Goal: Information Seeking & Learning: Learn about a topic

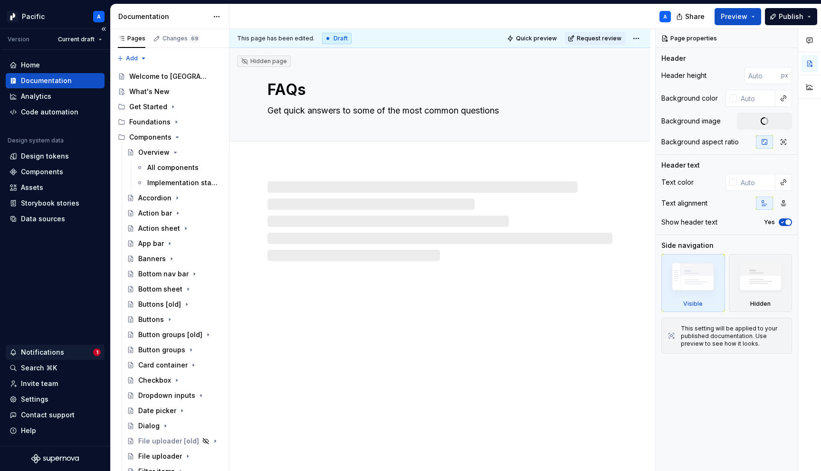
click at [78, 351] on div "Notifications" at bounding box center [52, 353] width 84 height 10
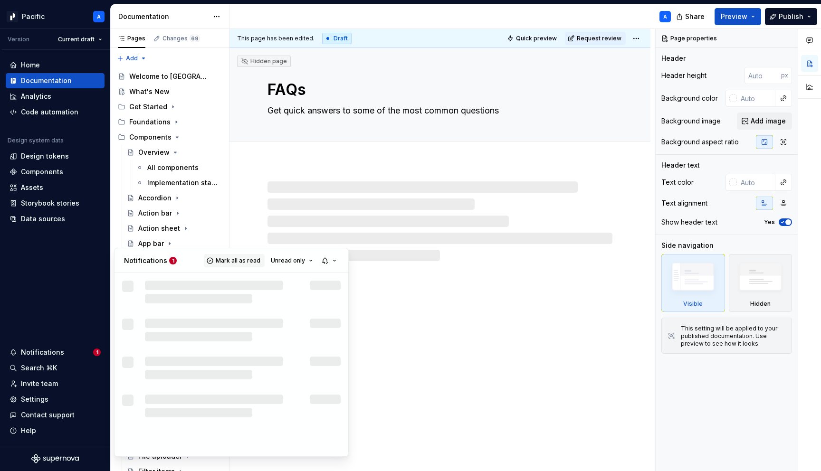
type textarea "*"
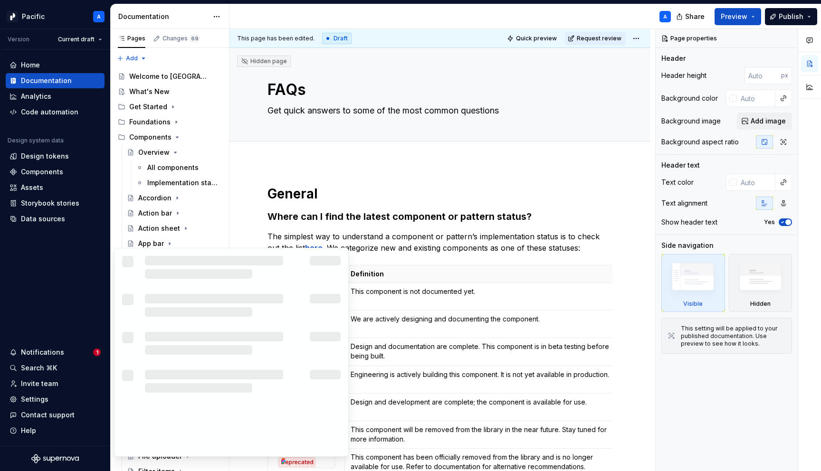
click at [226, 261] on div at bounding box center [221, 267] width 153 height 23
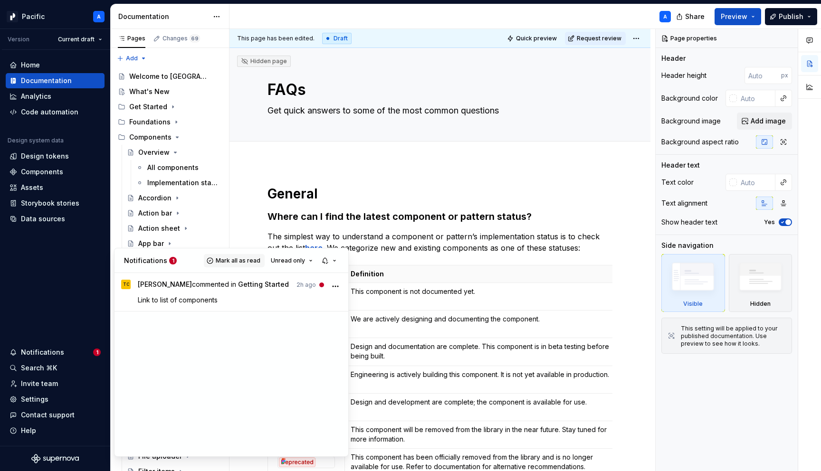
click at [226, 261] on span "Mark all as read" at bounding box center [238, 261] width 45 height 8
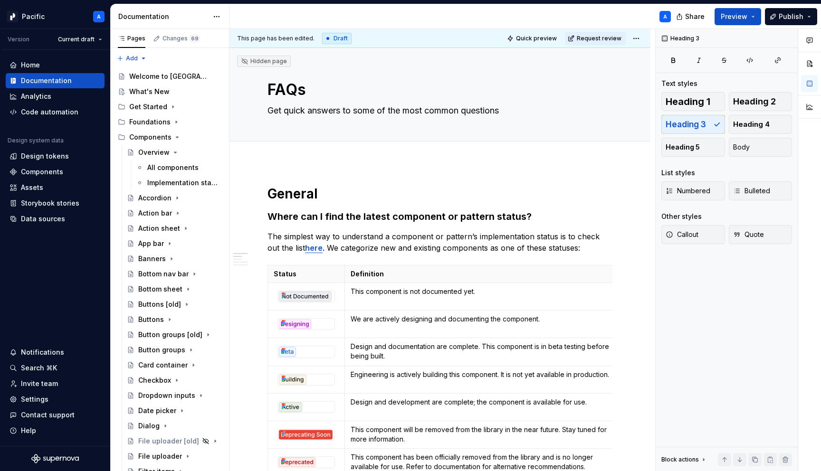
click at [368, 217] on html "Pacific A Version Current draft Home Documentation Analytics Code automation De…" at bounding box center [410, 235] width 821 height 471
click at [368, 217] on h3 "Where can I find the latest component or pattern status?" at bounding box center [440, 216] width 345 height 13
click at [331, 198] on h1 "General" at bounding box center [440, 193] width 345 height 17
click at [269, 218] on h3 "Where can I find the latest component or pattern status?" at bounding box center [440, 216] width 345 height 13
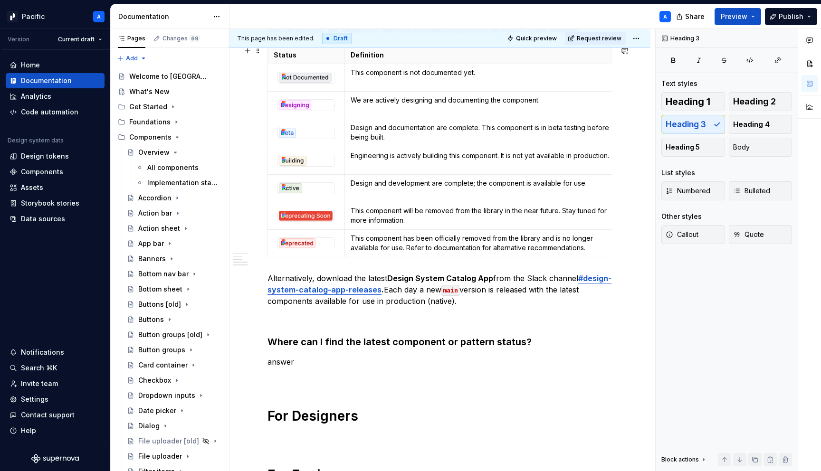
scroll to position [222, 0]
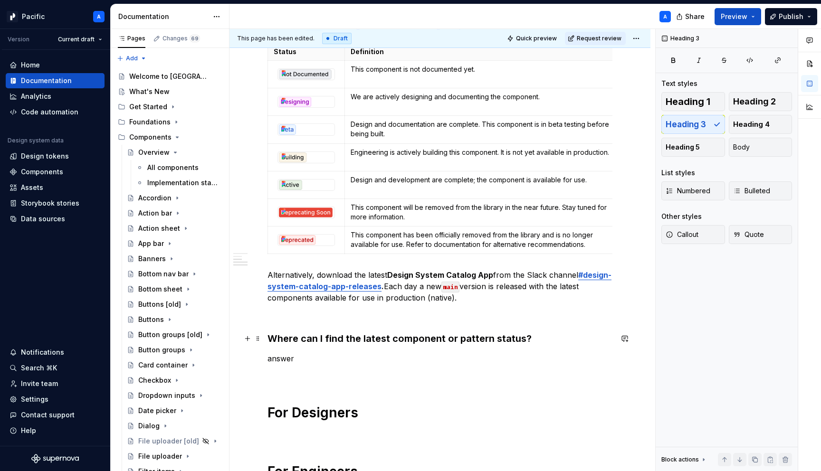
click at [307, 339] on h3 "Where can I find the latest component or pattern status?" at bounding box center [440, 338] width 345 height 13
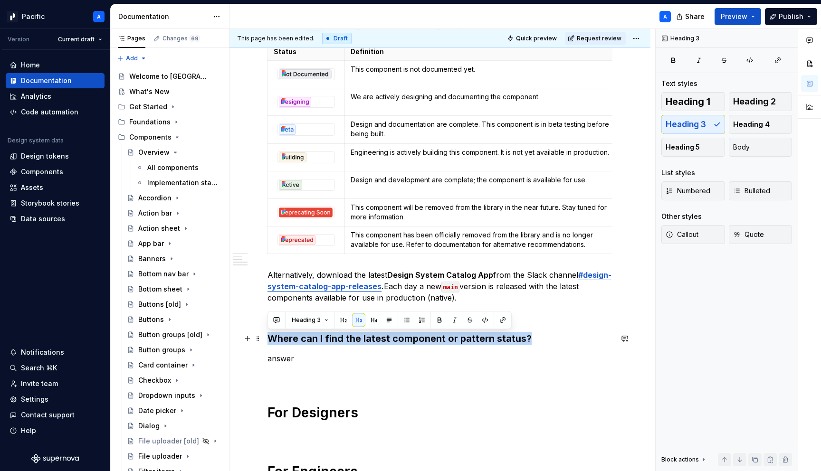
click at [307, 339] on h3 "Where can I find the latest component or pattern status?" at bounding box center [440, 338] width 345 height 13
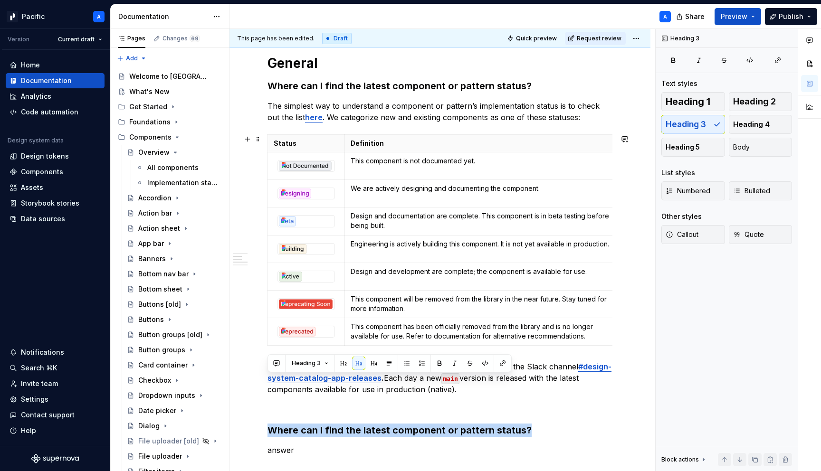
scroll to position [124, 0]
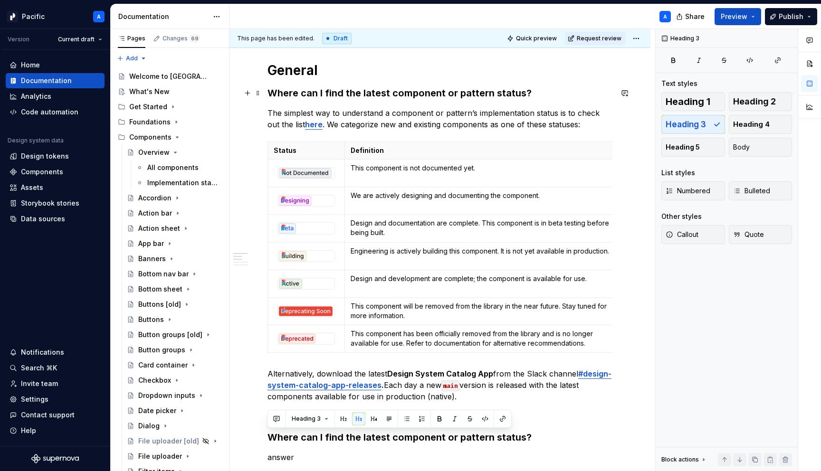
click at [411, 92] on h3 "Where can I find the latest component or pattern status?" at bounding box center [440, 92] width 345 height 13
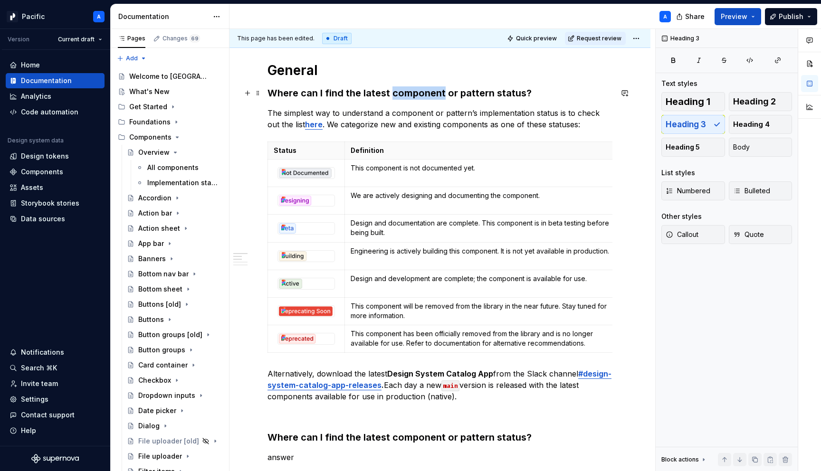
click at [411, 92] on h3 "Where can I find the latest component or pattern status?" at bounding box center [440, 92] width 345 height 13
click at [173, 149] on icon "Page tree" at bounding box center [176, 153] width 8 height 8
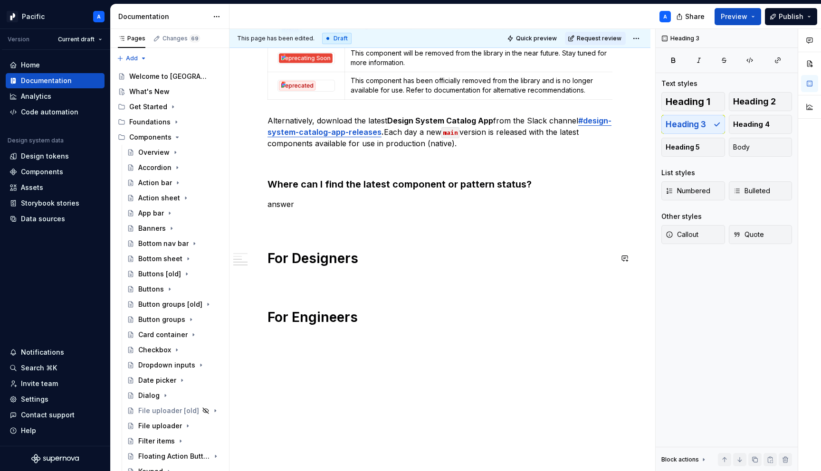
scroll to position [374, 0]
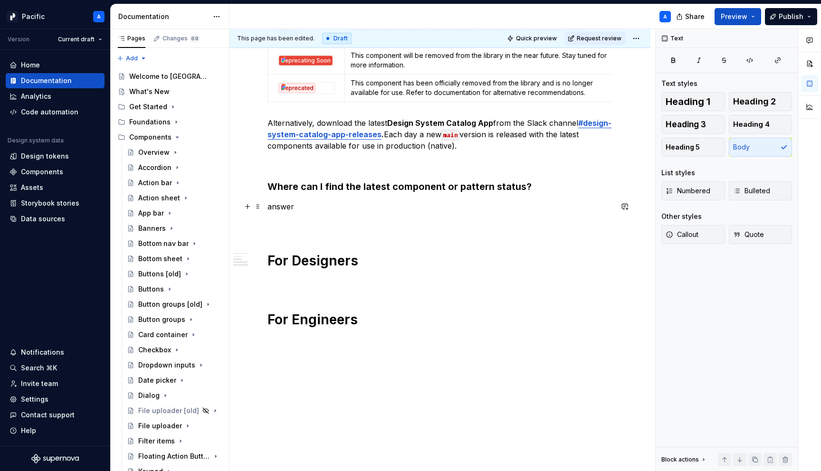
click at [355, 210] on p "answer" at bounding box center [440, 206] width 345 height 11
click at [335, 186] on h3 "Where can I find the latest component or pattern status?" at bounding box center [440, 186] width 345 height 13
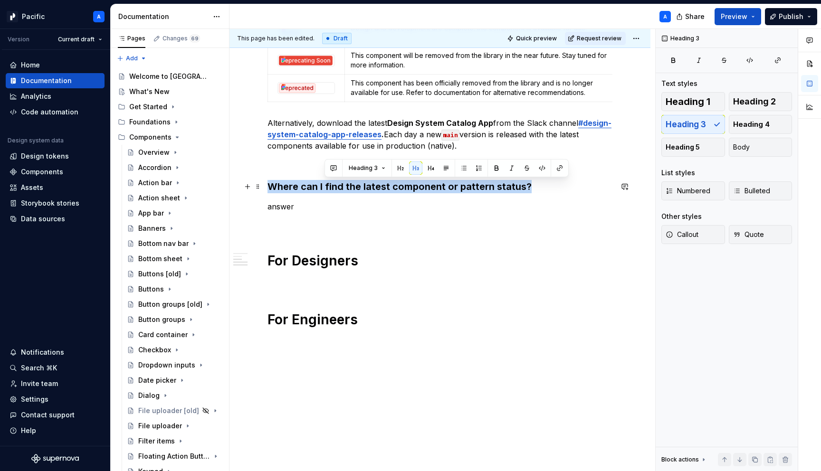
click at [335, 186] on h3 "Where can I find the latest component or pattern status?" at bounding box center [440, 186] width 345 height 13
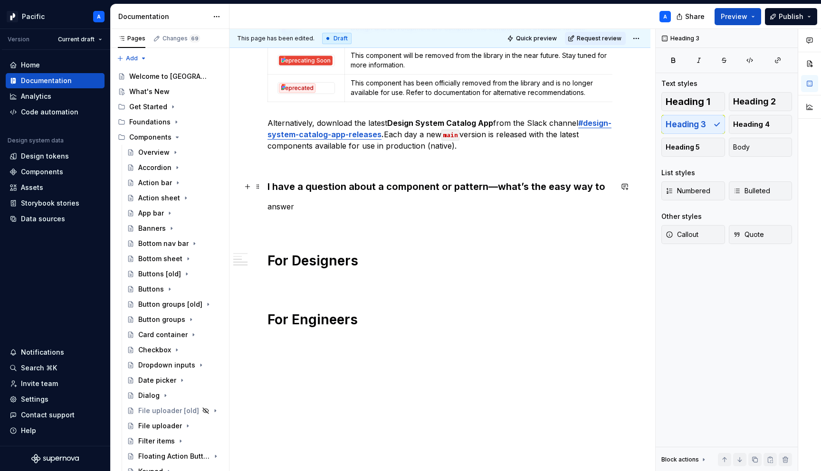
click at [554, 185] on h3 "I have a question about a component or pattern—what’s the easy way to" at bounding box center [440, 186] width 345 height 13
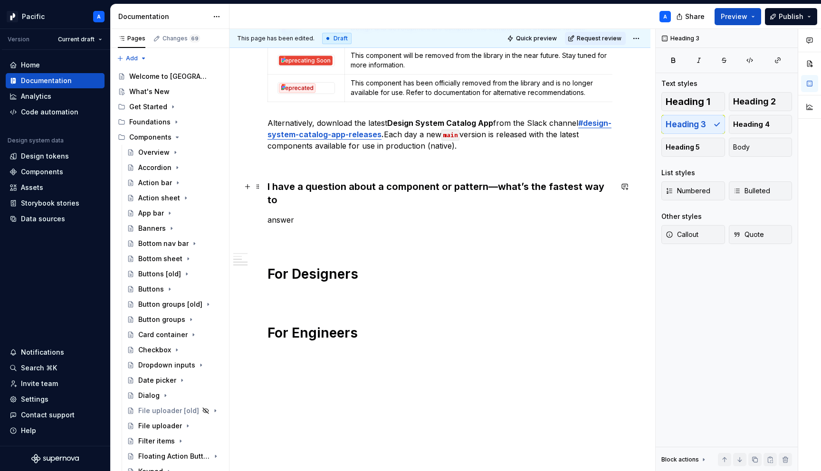
click at [612, 185] on h3 "I have a question about a component or pattern—what’s the fastest way to" at bounding box center [440, 193] width 345 height 27
click at [378, 214] on p "answer" at bounding box center [440, 219] width 345 height 11
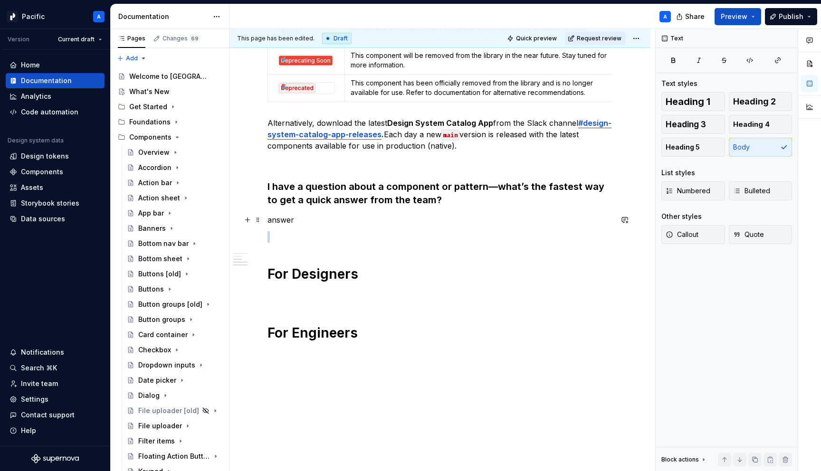
click at [378, 214] on p "answer" at bounding box center [440, 219] width 345 height 11
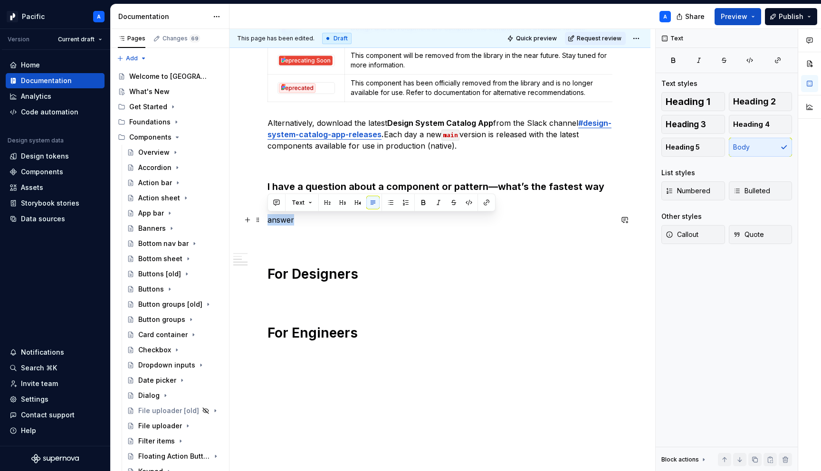
click at [378, 214] on p "answer" at bounding box center [440, 219] width 345 height 11
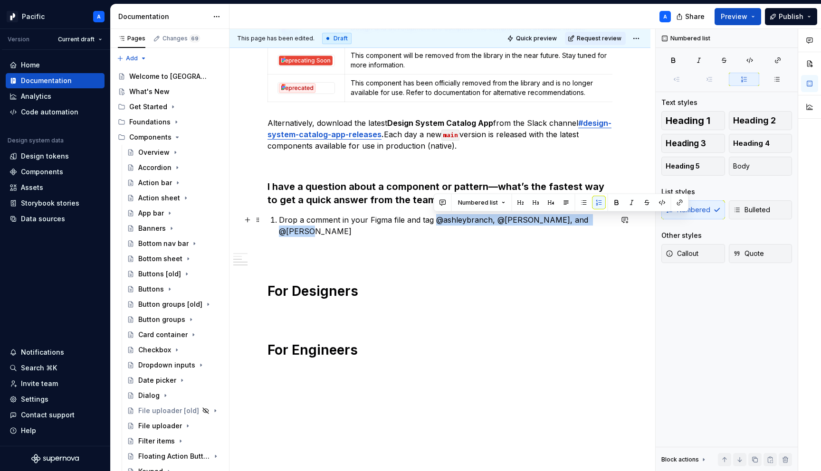
drag, startPoint x: 434, startPoint y: 220, endPoint x: 602, endPoint y: 220, distance: 168.2
click at [602, 220] on p "Drop a comment in your Figma file and tag @ashleybranch, @[PERSON_NAME], and @[…" at bounding box center [446, 225] width 334 height 23
drag, startPoint x: 485, startPoint y: 220, endPoint x: 436, endPoint y: 219, distance: 49.4
click at [436, 219] on p "Drop a comment in your Figma file and tag [PERSON_NAME], [PERSON_NAME], and [PE…" at bounding box center [446, 225] width 334 height 23
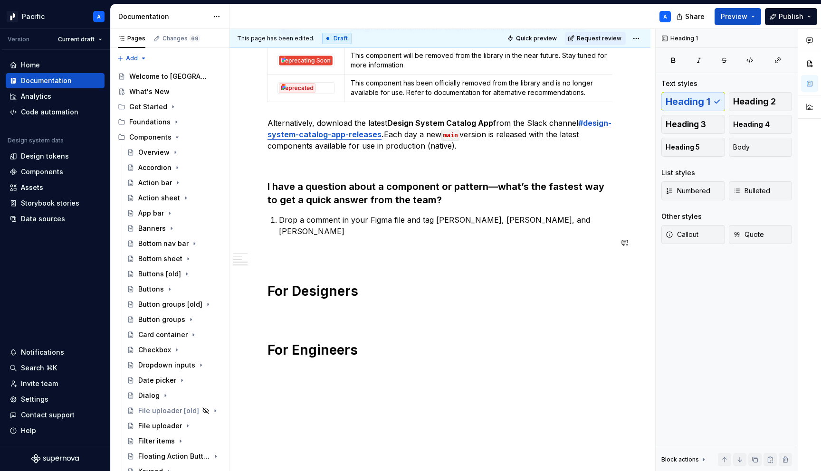
click at [573, 264] on div "General Where can I find the latest component or pattern status? The simplest w…" at bounding box center [440, 85] width 345 height 548
click at [617, 215] on div "General Where can I find the latest component or pattern status? The simplest w…" at bounding box center [439, 150] width 421 height 724
click at [609, 220] on p "Drop a comment in your Figma file and tag [PERSON_NAME], [PERSON_NAME], and [PE…" at bounding box center [446, 225] width 334 height 23
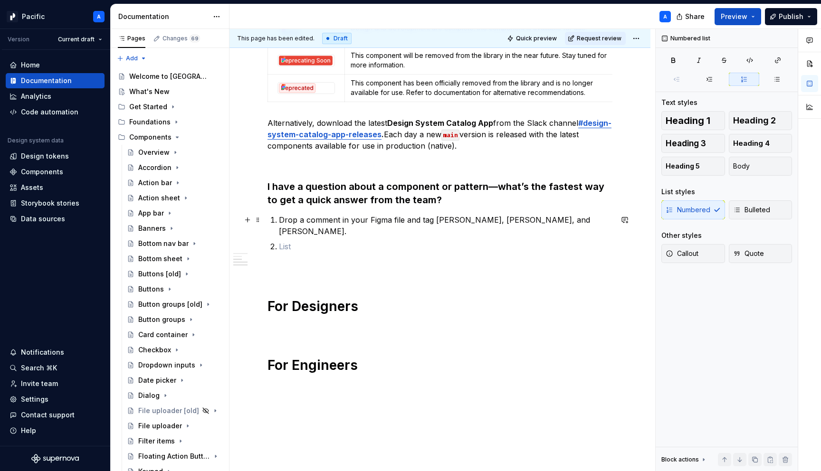
click at [340, 219] on p "Drop a comment in your Figma file and tag [PERSON_NAME], [PERSON_NAME], and [PE…" at bounding box center [446, 225] width 334 height 23
click at [427, 220] on p "Drop a comment with your question in your Figma file and tag [PERSON_NAME], [PE…" at bounding box center [446, 225] width 334 height 23
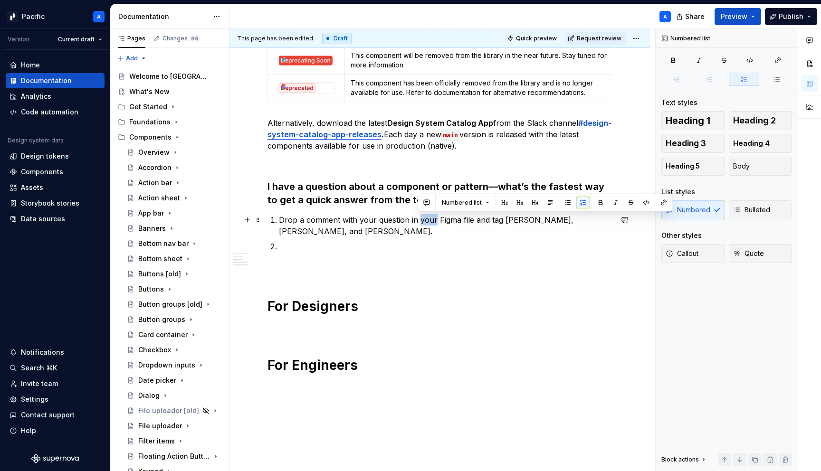
click at [427, 220] on p "Drop a comment with your question in your Figma file and tag [PERSON_NAME], [PE…" at bounding box center [446, 225] width 334 height 23
click at [444, 221] on p "Drop a comment with your question in Figma file and tag [PERSON_NAME], [PERSON_…" at bounding box center [446, 225] width 334 height 23
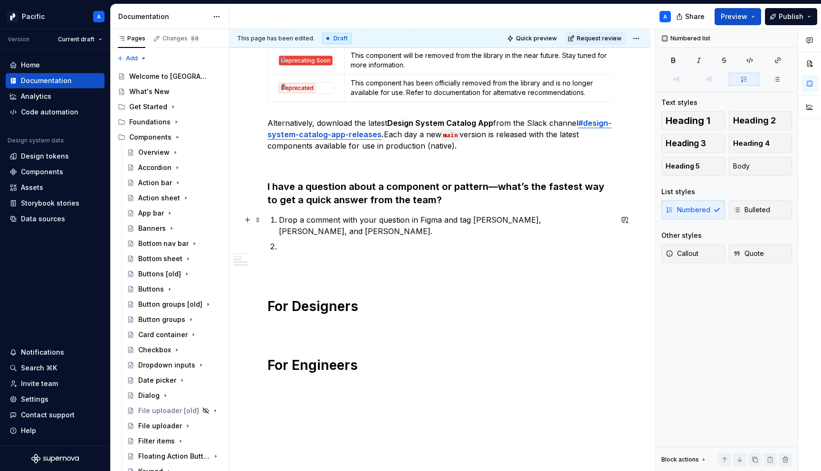
click at [360, 235] on p "Drop a comment with your question in Figma and tag [PERSON_NAME], [PERSON_NAME]…" at bounding box center [446, 225] width 334 height 23
click at [325, 251] on p at bounding box center [446, 246] width 334 height 11
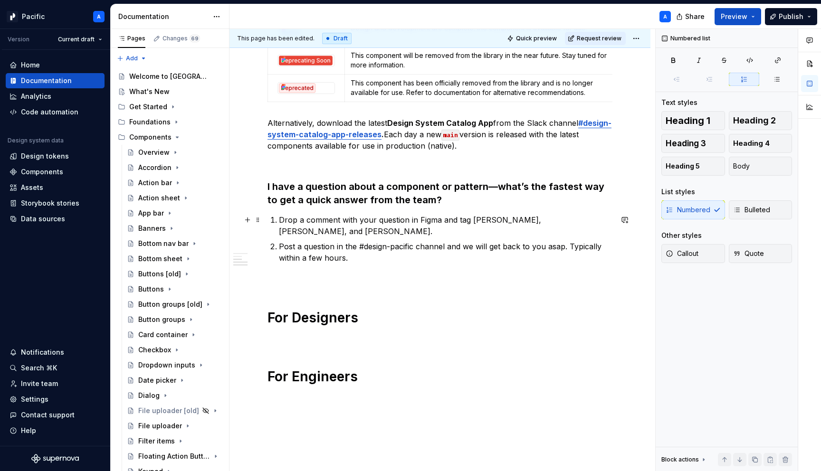
click at [370, 234] on p "Drop a comment with your question in Figma and tag [PERSON_NAME], [PERSON_NAME]…" at bounding box center [446, 225] width 334 height 23
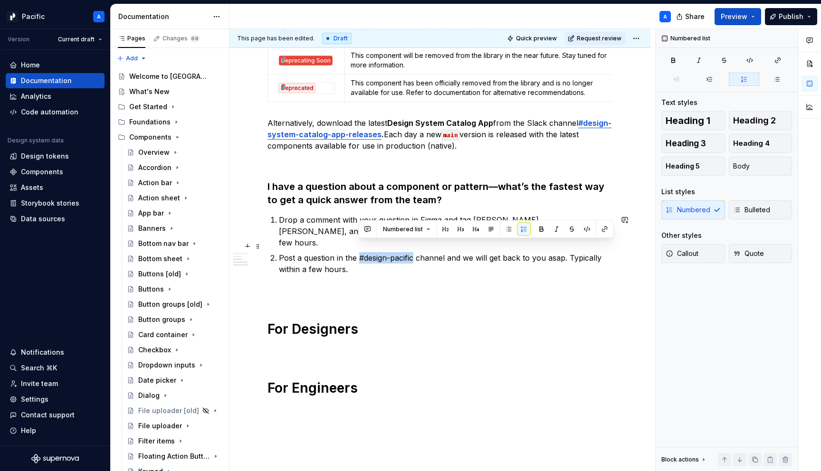
drag, startPoint x: 359, startPoint y: 246, endPoint x: 415, endPoint y: 242, distance: 56.2
click at [415, 252] on p "Post a question in the #design-pacific channel and we will get back to you asap…" at bounding box center [446, 263] width 334 height 23
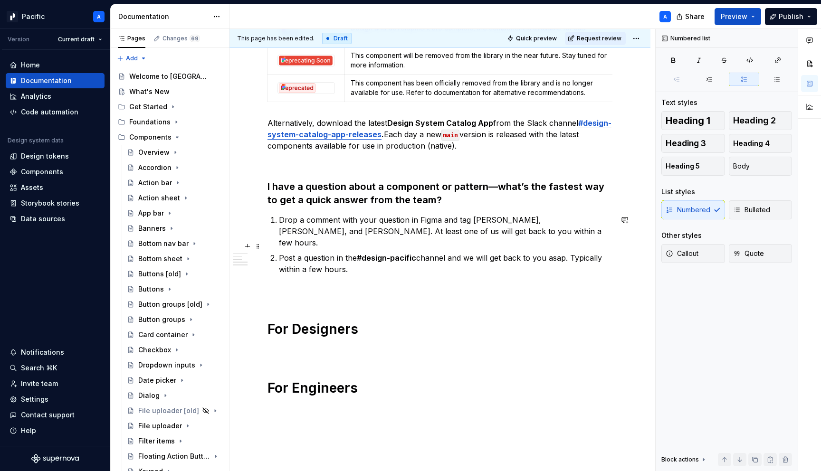
click at [504, 263] on p "Post a question in the #design-pacific channel and we will get back to you asap…" at bounding box center [446, 263] width 334 height 23
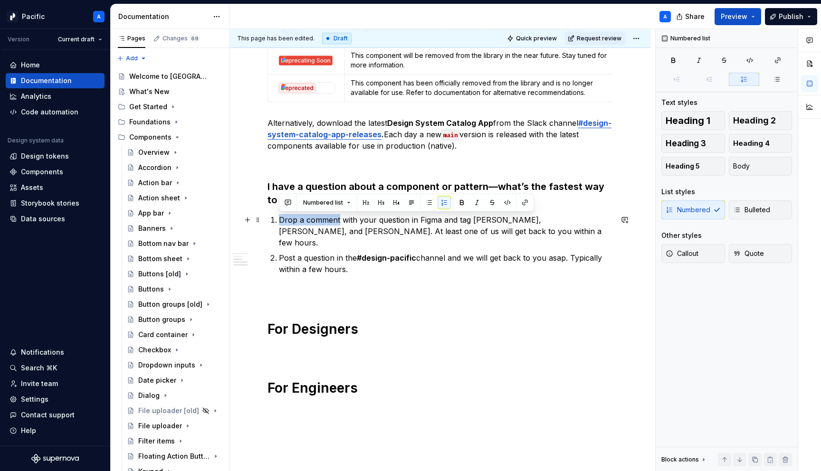
drag, startPoint x: 279, startPoint y: 219, endPoint x: 339, endPoint y: 218, distance: 59.4
click at [339, 218] on p "Drop a comment with your question in Figma and tag [PERSON_NAME], [PERSON_NAME]…" at bounding box center [446, 231] width 334 height 34
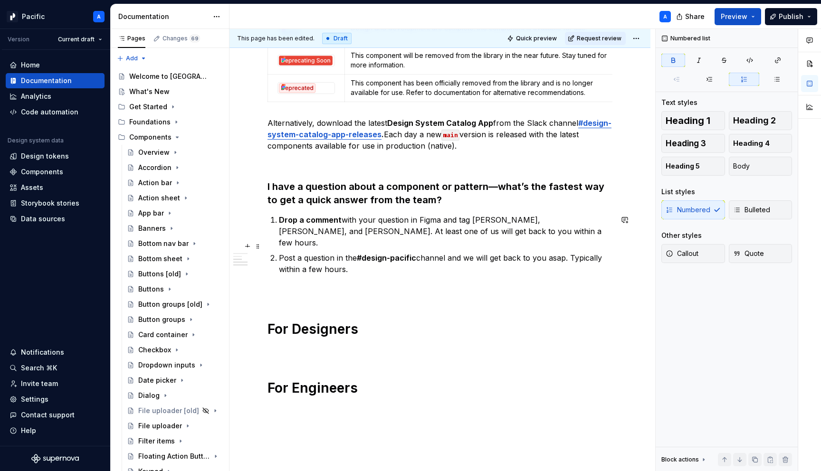
click at [362, 253] on strong "#design-pacific" at bounding box center [386, 258] width 59 height 10
click at [354, 259] on p "Post a question in the #design-pacific channel and we will get back to you asap…" at bounding box center [446, 263] width 334 height 23
click at [332, 268] on div "General Where can I find the latest component or pattern status? The simplest w…" at bounding box center [440, 104] width 345 height 586
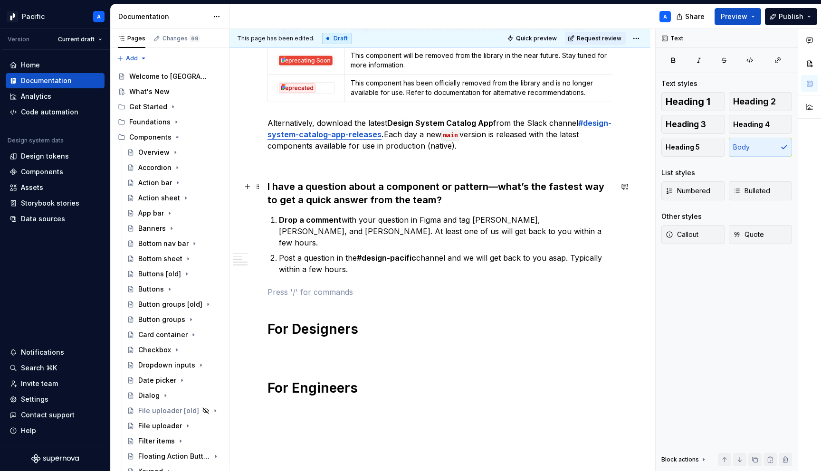
click at [318, 192] on h3 "I have a question about a component or pattern—what’s the fastest way to get a …" at bounding box center [440, 193] width 345 height 27
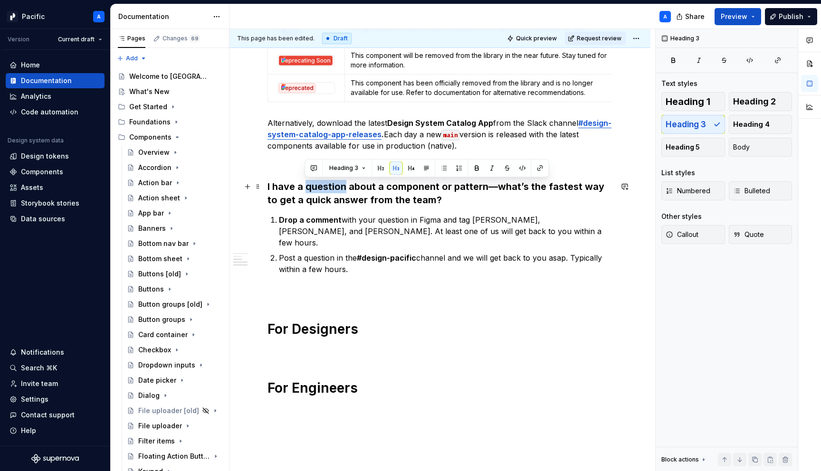
click at [318, 192] on h3 "I have a question about a component or pattern—what’s the fastest way to get a …" at bounding box center [440, 193] width 345 height 27
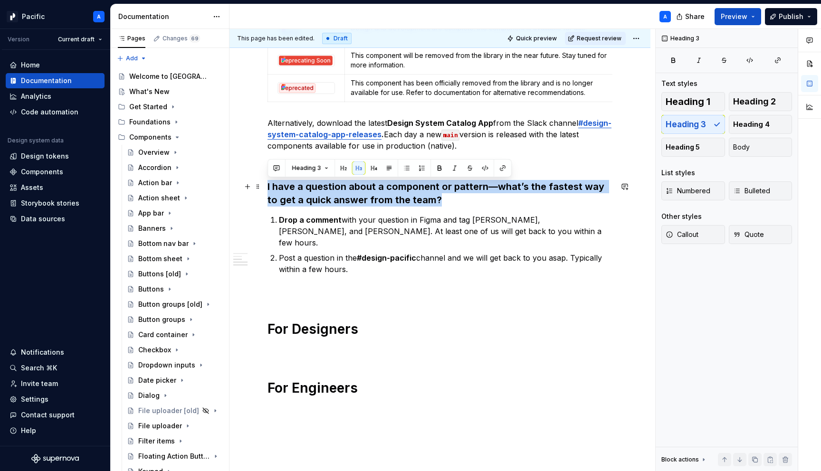
click at [318, 192] on h3 "I have a question about a component or pattern—what’s the fastest way to get a …" at bounding box center [440, 193] width 345 height 27
copy h3 "I have a question about a component or pattern—what’s the fastest way to get a …"
click at [265, 286] on div "General Where can I find the latest component or pattern status? The simplest w…" at bounding box center [439, 169] width 421 height 762
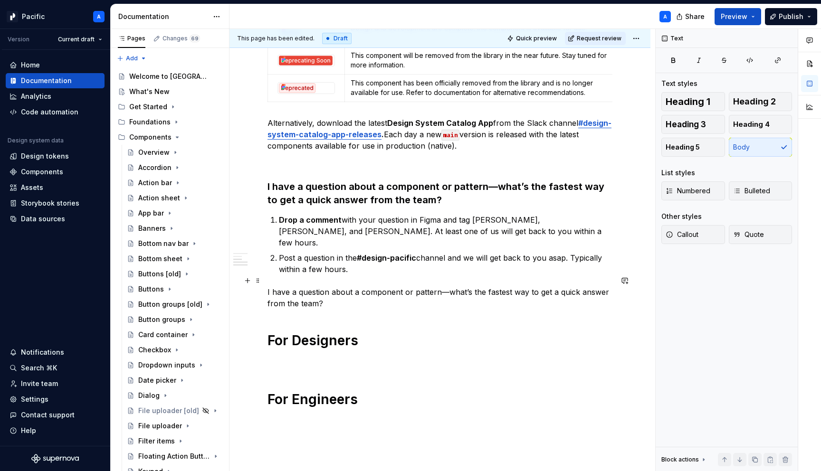
click at [288, 287] on p "I have a question about a component or pattern—what’s the fastest way to get a …" at bounding box center [440, 298] width 345 height 23
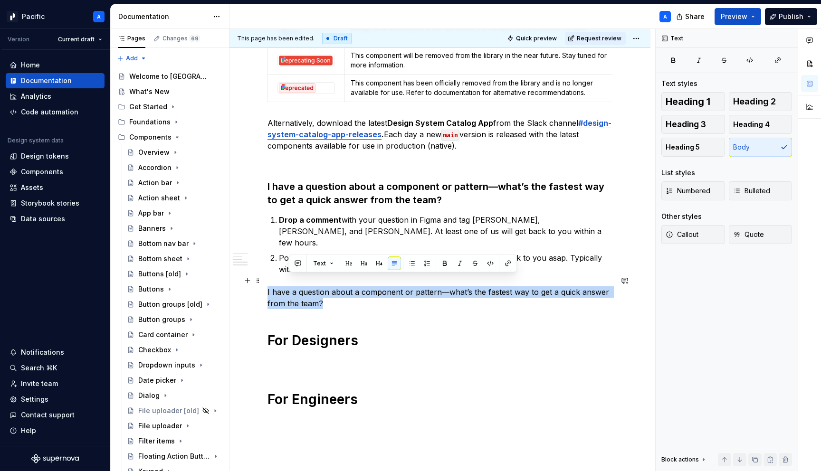
click at [288, 287] on p "I have a question about a component or pattern—what’s the fastest way to get a …" at bounding box center [440, 298] width 345 height 23
click at [346, 262] on button "button" at bounding box center [342, 263] width 13 height 13
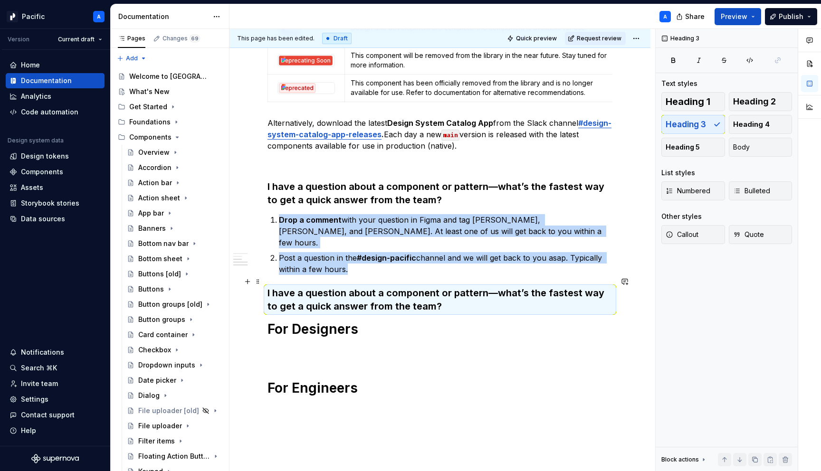
click at [347, 287] on h3 "I have a question about a component or pattern—what’s the fastest way to get a …" at bounding box center [440, 300] width 345 height 27
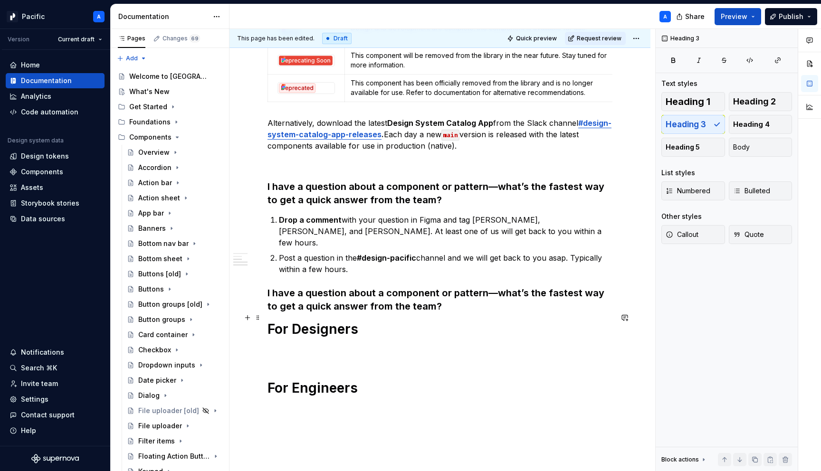
click at [266, 319] on div "General Where can I find the latest component or pattern status? The simplest w…" at bounding box center [439, 169] width 421 height 762
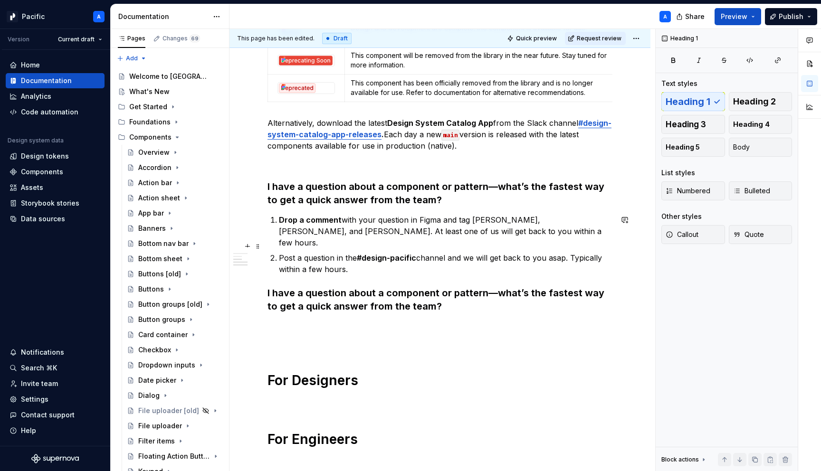
click at [416, 253] on strong "#design-pacific" at bounding box center [386, 258] width 59 height 10
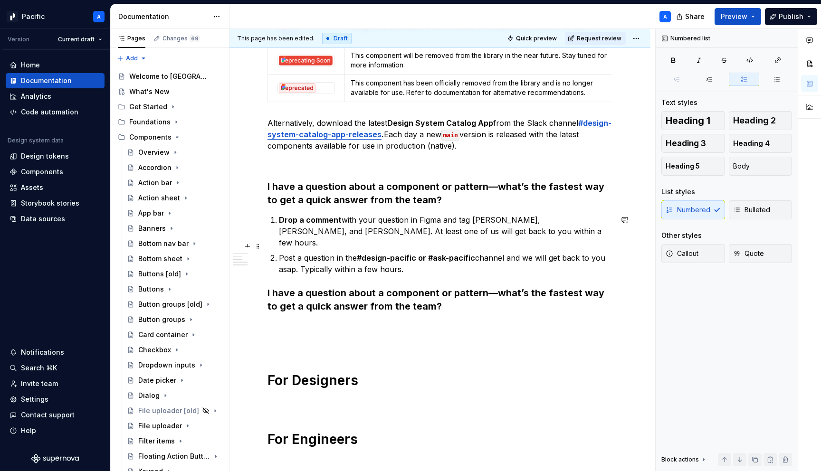
click at [506, 252] on p "Post a question in the #design-pacific or #ask-pacific channel and we will get …" at bounding box center [446, 263] width 334 height 23
click at [421, 253] on strong "#design-pacific or #ask-pacific" at bounding box center [416, 258] width 118 height 10
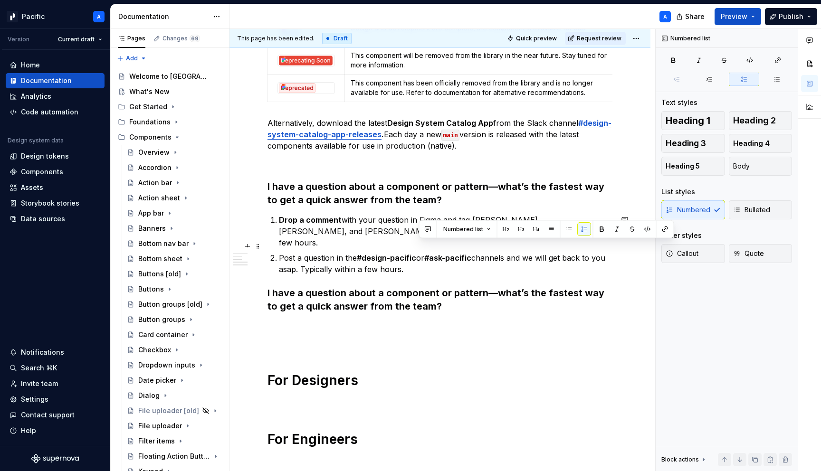
click at [482, 259] on p "Post a question in the #design-pacific or #ask-pacific channels and we will get…" at bounding box center [446, 263] width 334 height 23
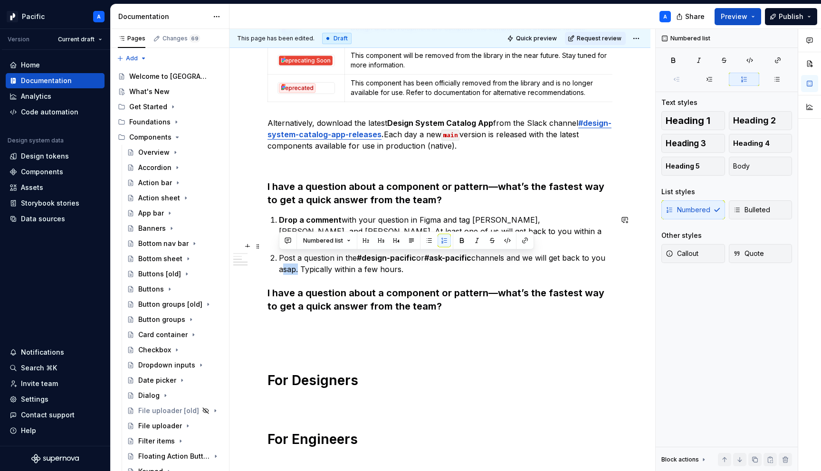
drag, startPoint x: 296, startPoint y: 261, endPoint x: 273, endPoint y: 261, distance: 23.3
click at [273, 261] on div "General Where can I find the latest component or pattern status? The simplest w…" at bounding box center [440, 129] width 345 height 637
click at [430, 262] on p "Post a question in the #design-pacific or #ask-pacific channels and we will get…" at bounding box center [446, 263] width 334 height 23
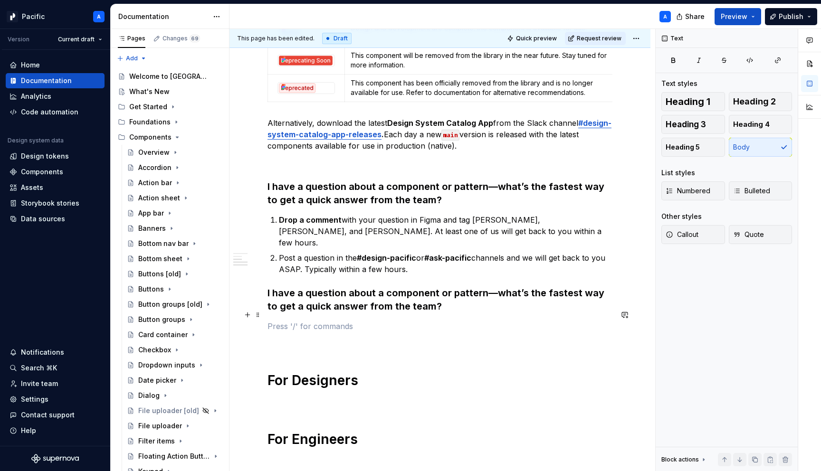
click at [327, 321] on p at bounding box center [440, 326] width 345 height 11
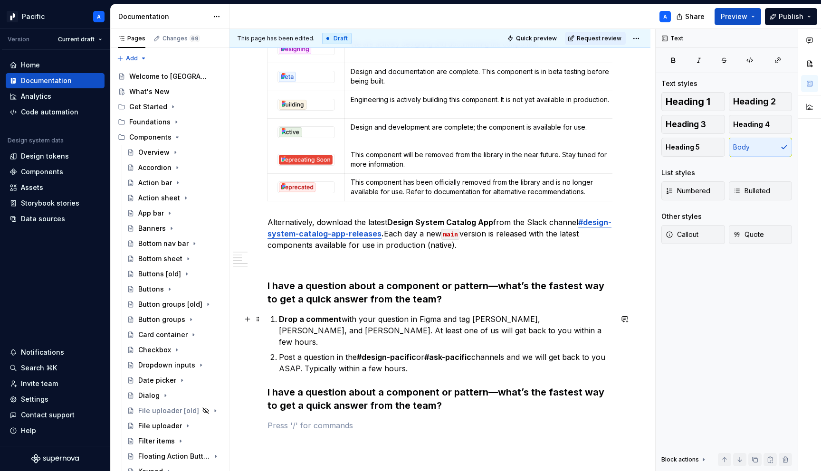
scroll to position [270, 0]
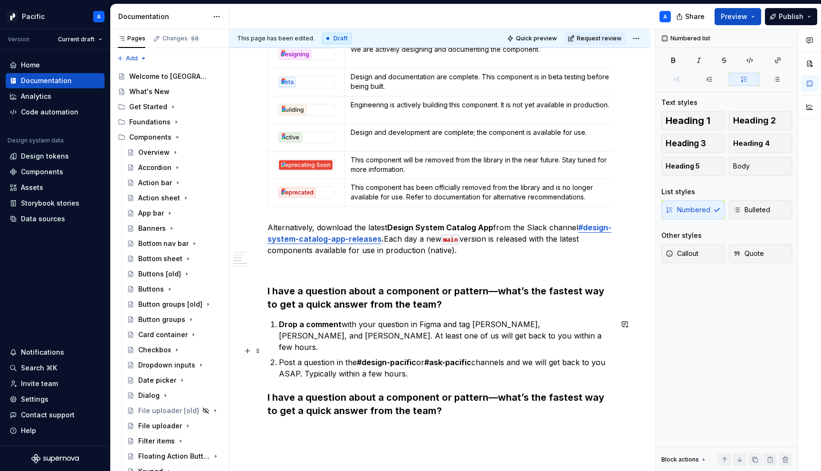
click at [430, 358] on p "Post a question in the #design-pacific or #ask-pacific channels and we will get…" at bounding box center [446, 368] width 334 height 23
click at [363, 263] on p at bounding box center [440, 267] width 345 height 11
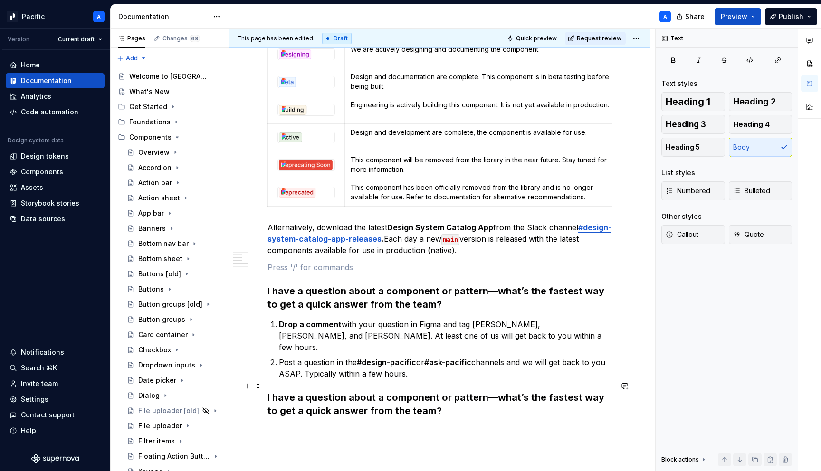
click at [267, 388] on div "General Where can I find the latest component or pattern status? The simplest w…" at bounding box center [439, 299] width 421 height 813
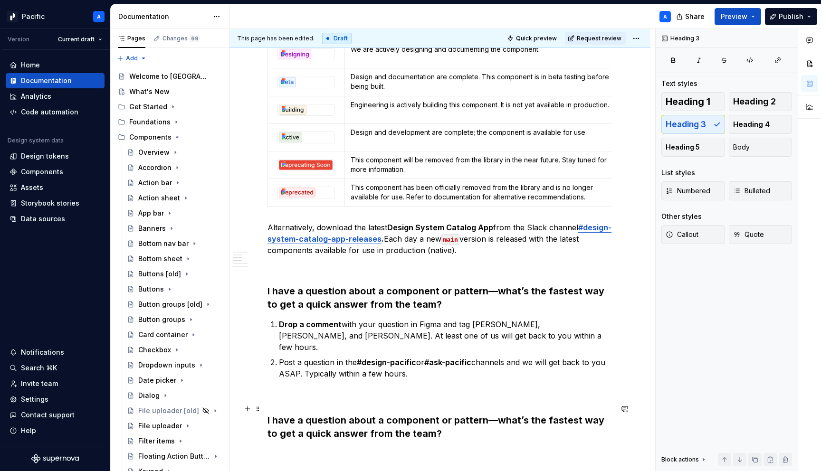
scroll to position [387, 0]
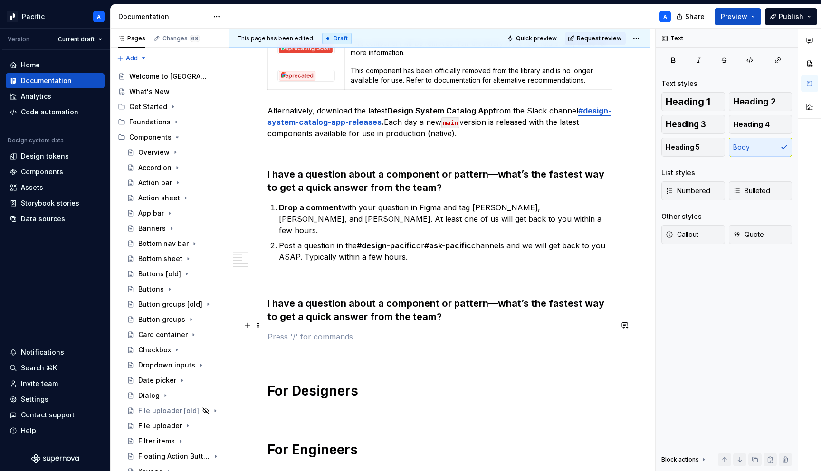
click at [319, 331] on p at bounding box center [440, 336] width 345 height 11
click at [324, 297] on h3 "I have a question about a component or pattern—what’s the fastest way to get a …" at bounding box center [440, 310] width 345 height 27
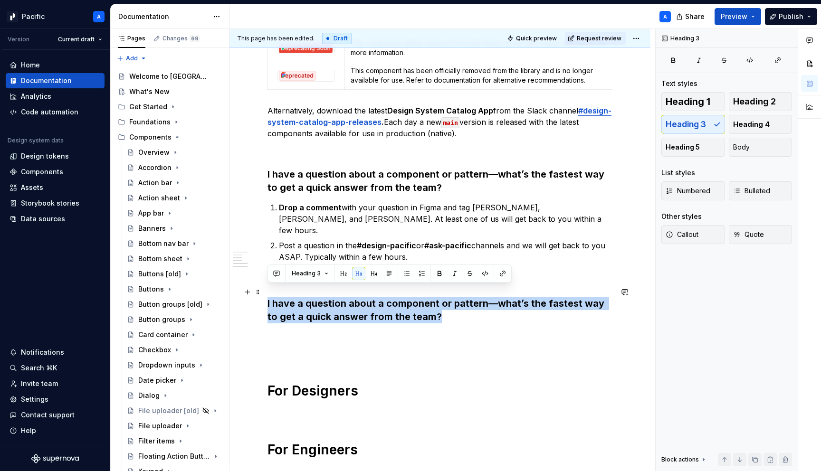
click at [324, 297] on h3 "I have a question about a component or pattern—what’s the fastest way to get a …" at bounding box center [440, 310] width 345 height 27
type textarea "*"
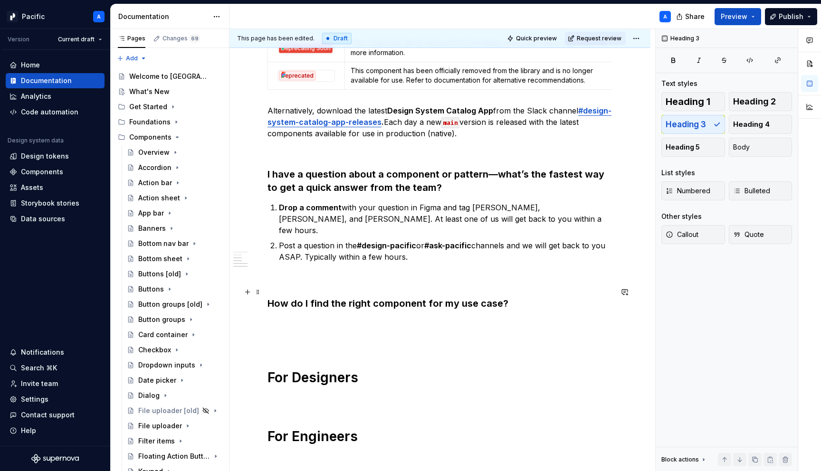
click at [336, 297] on h3 "How do I find the right component for my use case?" at bounding box center [440, 303] width 345 height 13
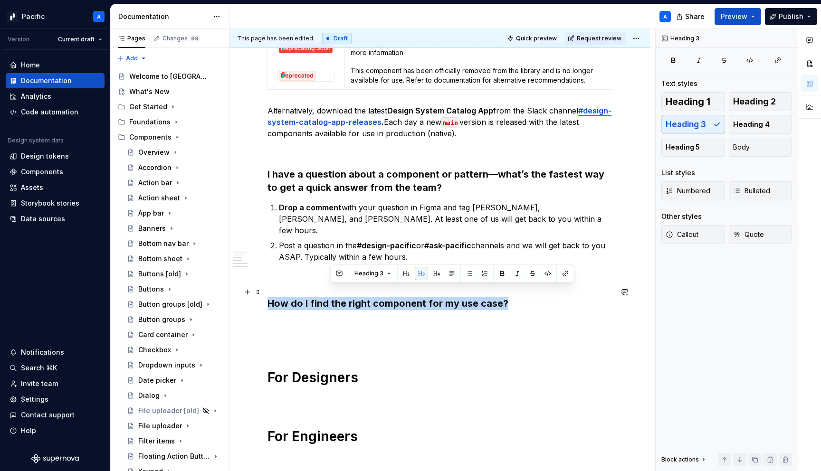
click at [336, 297] on h3 "How do I find the right component for my use case?" at bounding box center [440, 303] width 345 height 13
copy h3 "How do I find the right component for my use case?"
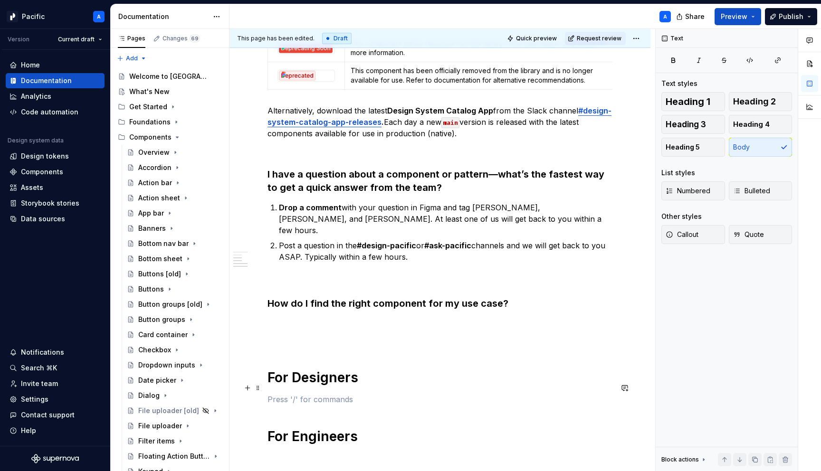
click at [307, 394] on p at bounding box center [440, 399] width 345 height 11
click at [372, 299] on div "General Where can I find the latest component or pattern status? The simplest w…" at bounding box center [440, 122] width 345 height 647
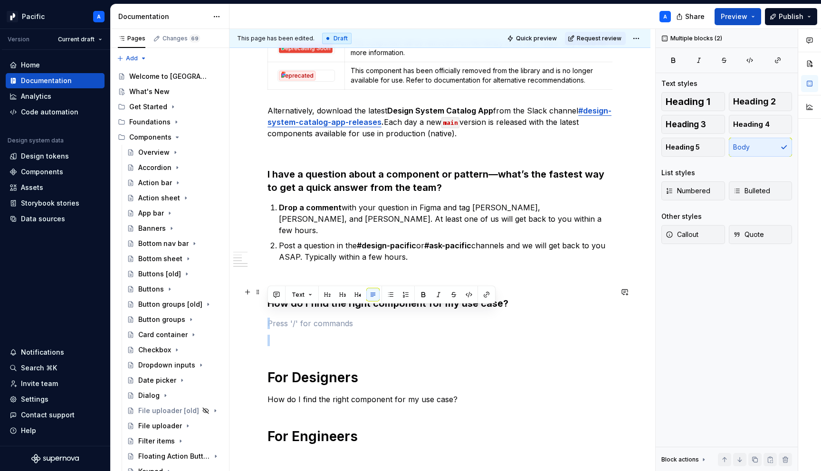
click at [372, 299] on button "button" at bounding box center [372, 294] width 13 height 13
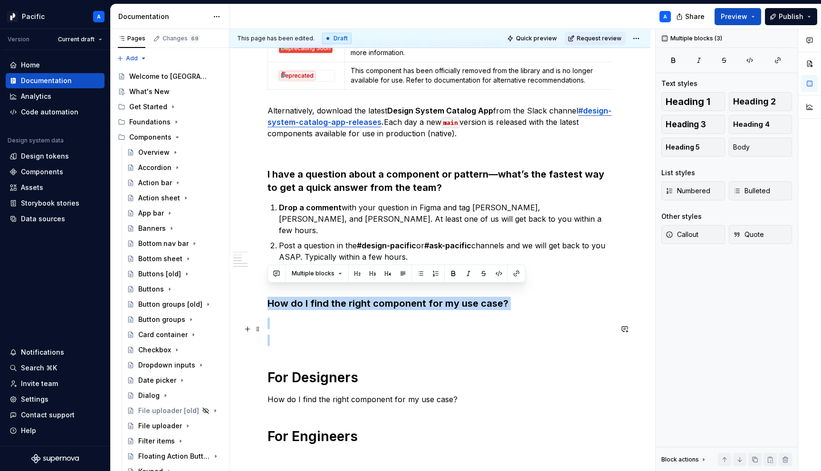
drag, startPoint x: 353, startPoint y: 277, endPoint x: 386, endPoint y: 335, distance: 66.6
click at [386, 335] on div "General Where can I find the latest component or pattern status? The simplest w…" at bounding box center [440, 122] width 345 height 647
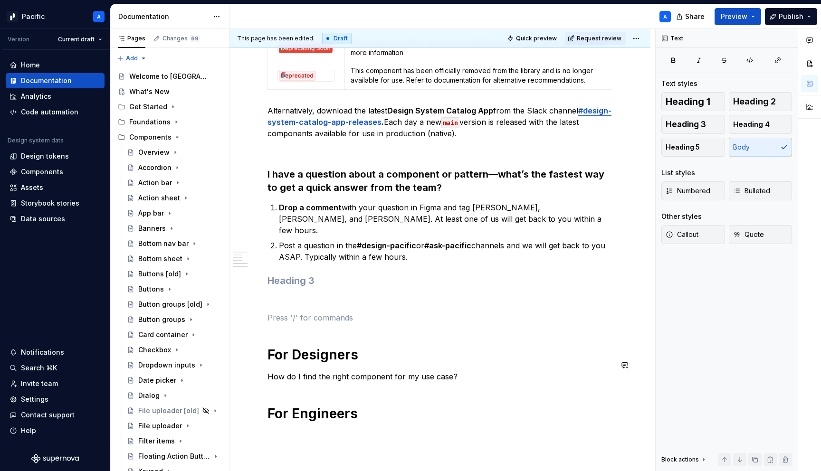
click at [290, 377] on div "General Where can I find the latest component or pattern status? The simplest w…" at bounding box center [440, 111] width 345 height 624
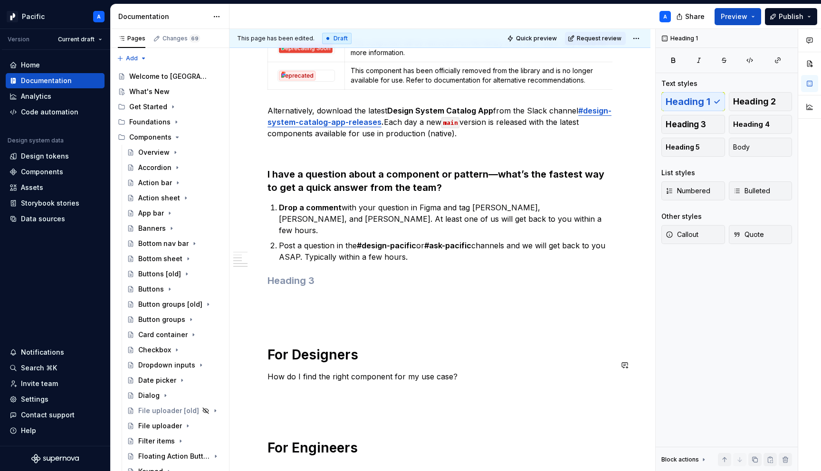
click at [321, 371] on p "How do I find the right component for my use case?" at bounding box center [440, 376] width 345 height 11
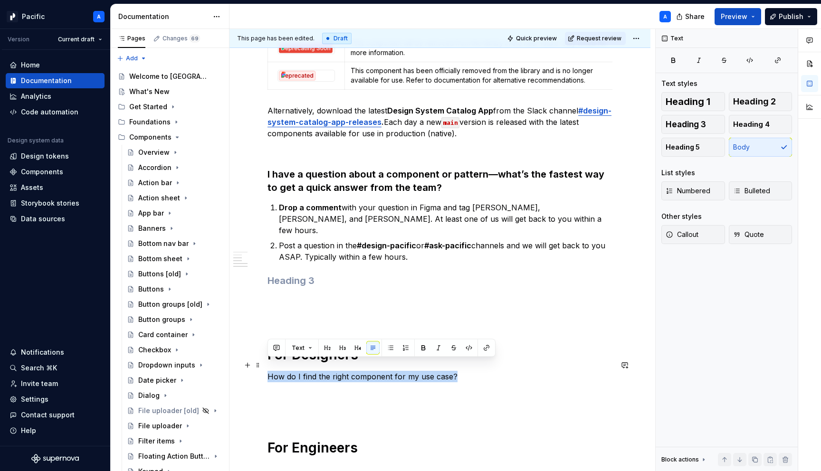
click at [321, 371] on p "How do I find the right component for my use case?" at bounding box center [440, 376] width 345 height 11
click at [339, 347] on button "button" at bounding box center [342, 348] width 13 height 13
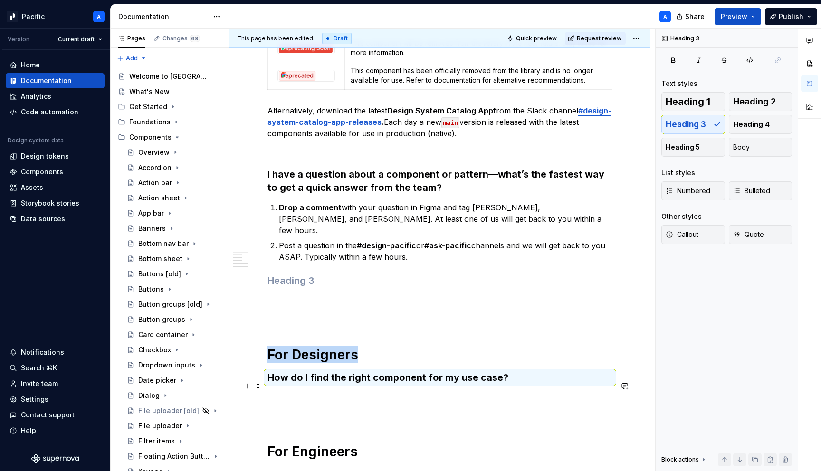
click at [359, 392] on p at bounding box center [440, 397] width 345 height 11
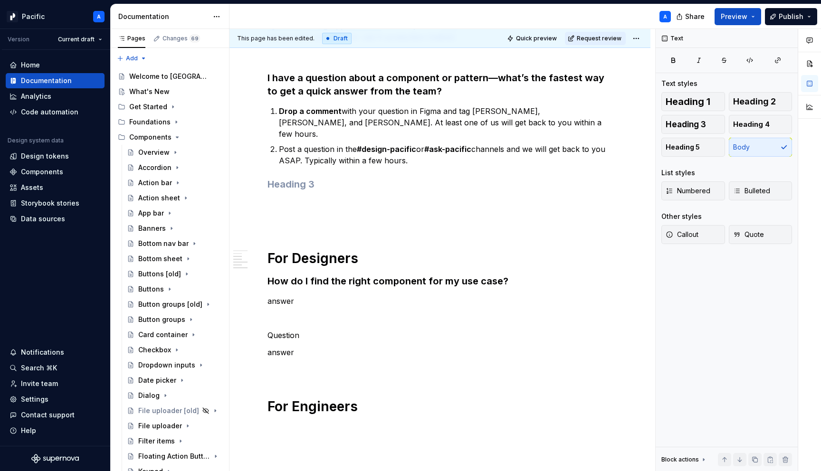
scroll to position [484, 0]
click at [300, 329] on p "Question" at bounding box center [440, 334] width 345 height 11
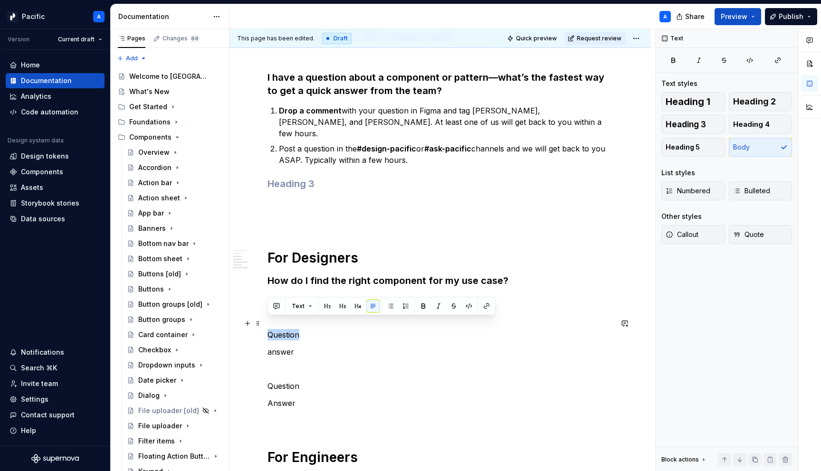
click at [300, 329] on p "Question" at bounding box center [440, 334] width 345 height 11
click at [338, 308] on button "button" at bounding box center [342, 306] width 13 height 13
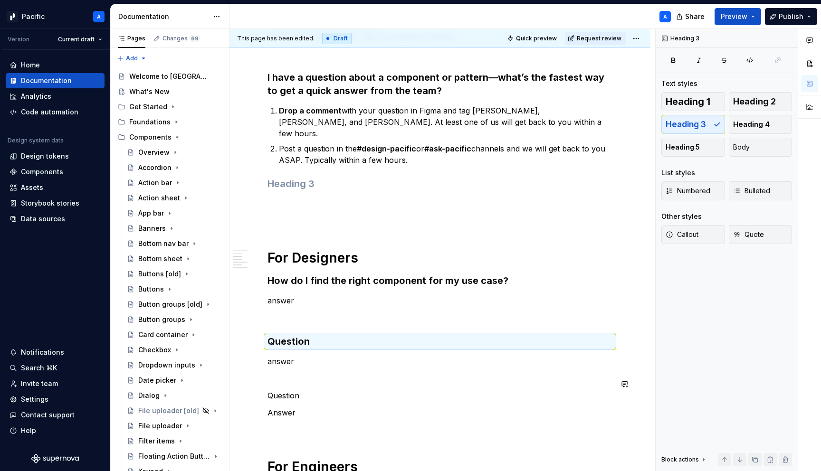
click at [275, 378] on div "General Where can I find the latest component or pattern status? The simplest w…" at bounding box center [440, 89] width 345 height 774
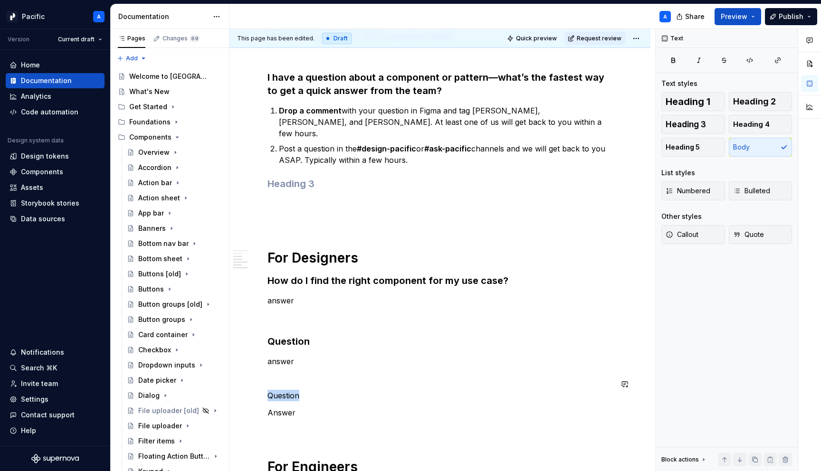
click at [275, 378] on div "General Where can I find the latest component or pattern status? The simplest w…" at bounding box center [440, 89] width 345 height 774
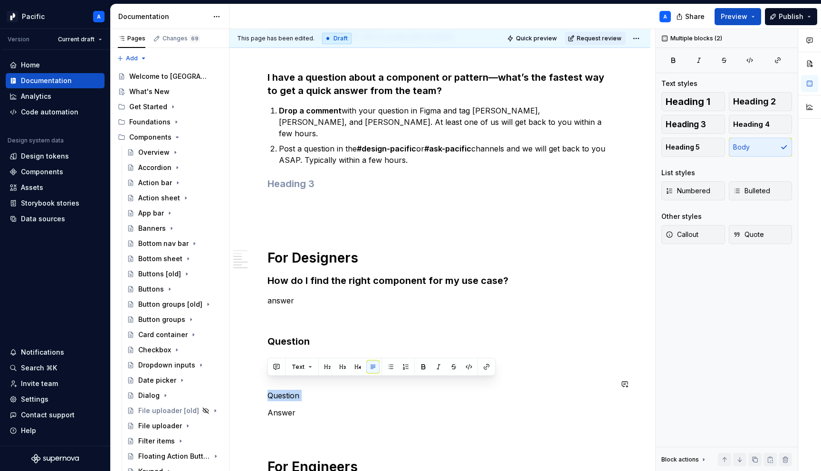
click at [275, 378] on div "General Where can I find the latest component or pattern status? The simplest w…" at bounding box center [440, 89] width 345 height 774
click at [340, 367] on button "button" at bounding box center [342, 367] width 13 height 13
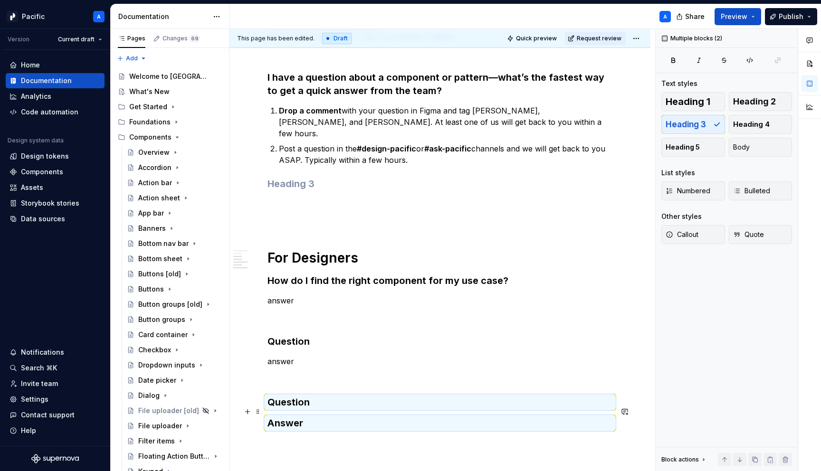
click at [342, 417] on h3 "Answer" at bounding box center [440, 423] width 345 height 13
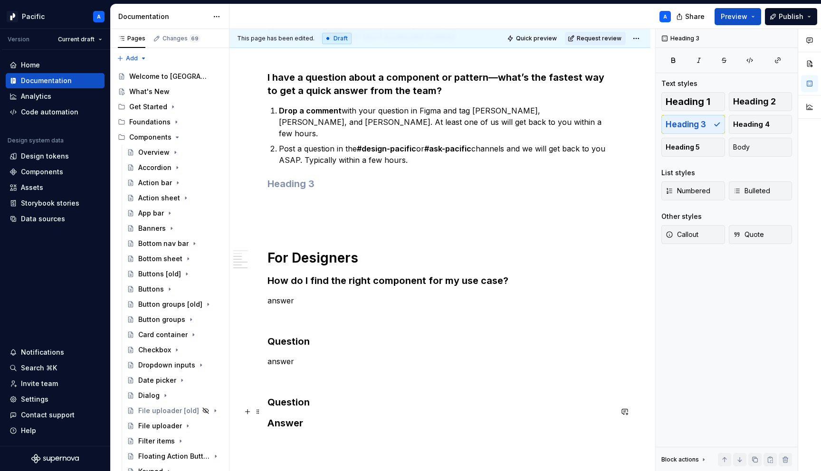
click at [329, 417] on h3 "Answer" at bounding box center [440, 423] width 345 height 13
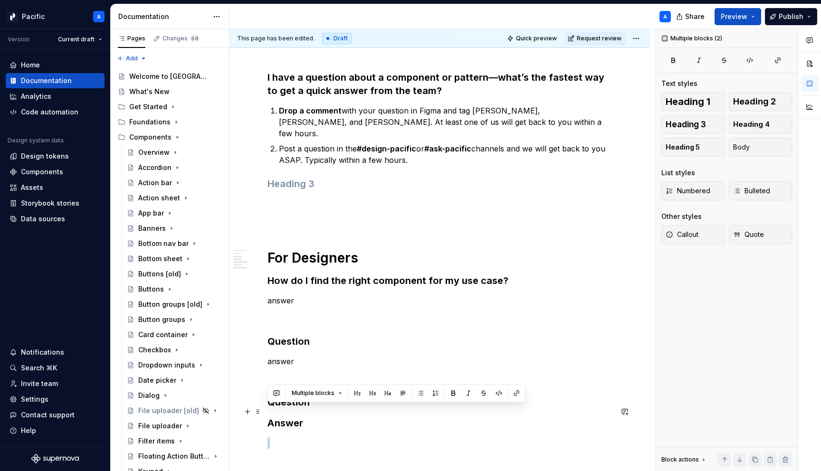
click at [329, 417] on h3 "Answer" at bounding box center [440, 423] width 345 height 13
click at [390, 394] on button "button" at bounding box center [388, 393] width 13 height 13
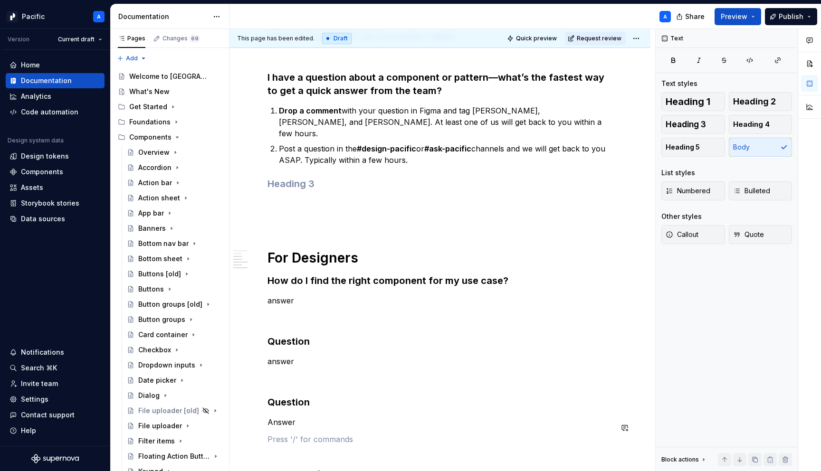
click at [392, 419] on div "General Where can I find the latest component or pattern status? The simplest w…" at bounding box center [440, 94] width 345 height 784
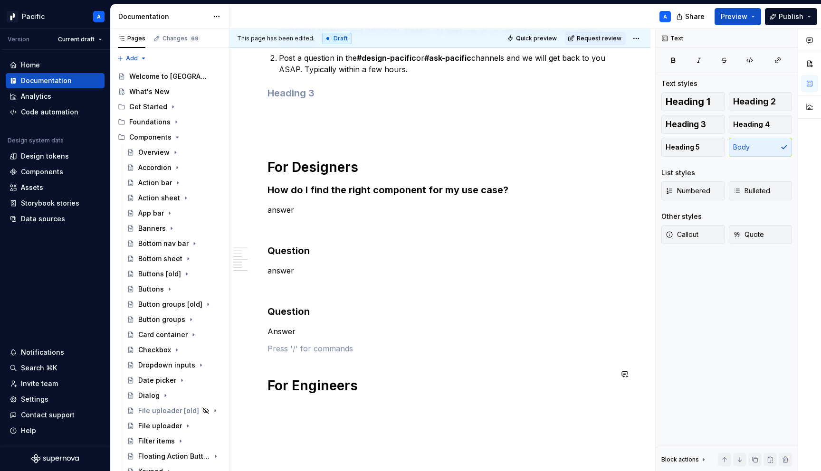
scroll to position [583, 0]
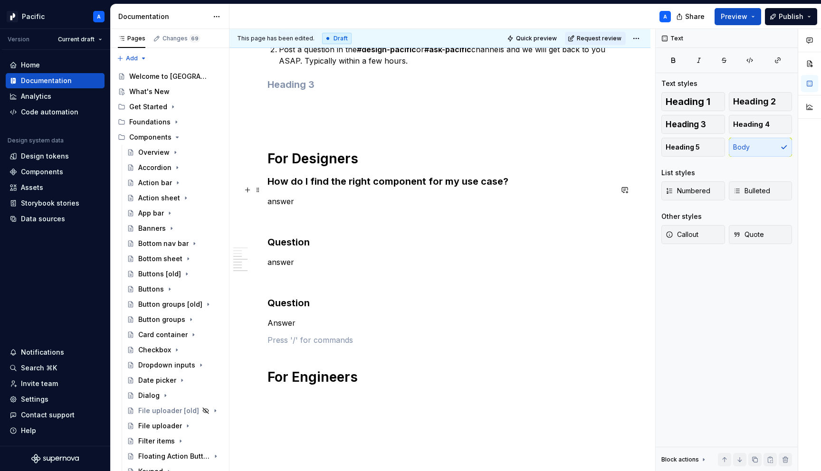
click at [279, 196] on p "answer" at bounding box center [440, 201] width 345 height 11
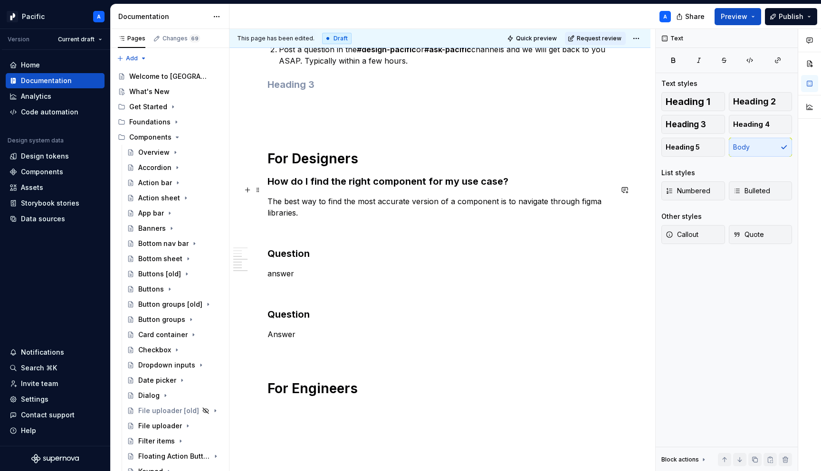
click at [580, 196] on p "The best way to find the most accurate version of a component is to navigate th…" at bounding box center [440, 207] width 345 height 23
click at [376, 204] on p "The best way to find the most accurate version of a component is to navigate th…" at bounding box center [440, 207] width 345 height 23
click at [374, 209] on div "General Where can I find the latest component or pattern status? The simplest w…" at bounding box center [440, -1] width 345 height 795
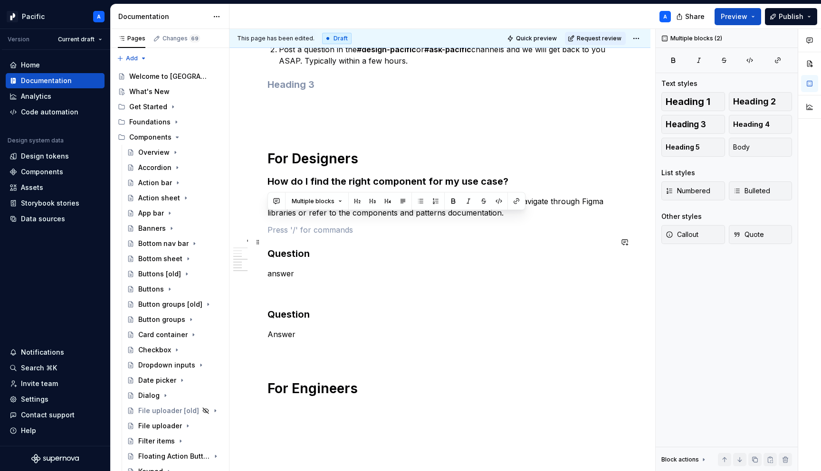
click at [350, 248] on h3 "Question" at bounding box center [440, 253] width 345 height 13
click at [361, 199] on p "The best way to find the most accurate version of a component is to navigate th…" at bounding box center [440, 207] width 345 height 23
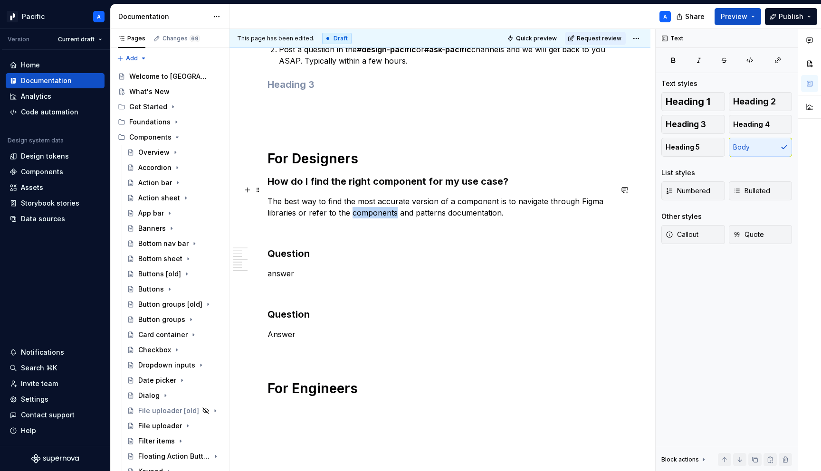
click at [361, 199] on p "The best way to find the most accurate version of a component is to navigate th…" at bounding box center [440, 207] width 345 height 23
click at [377, 205] on p "The best way to find the most accurate version of a component is to navigate th…" at bounding box center [440, 207] width 345 height 23
drag, startPoint x: 392, startPoint y: 202, endPoint x: 351, endPoint y: 200, distance: 41.9
click at [351, 200] on p "The best way to find the most accurate version of a component is to navigate th…" at bounding box center [440, 207] width 345 height 23
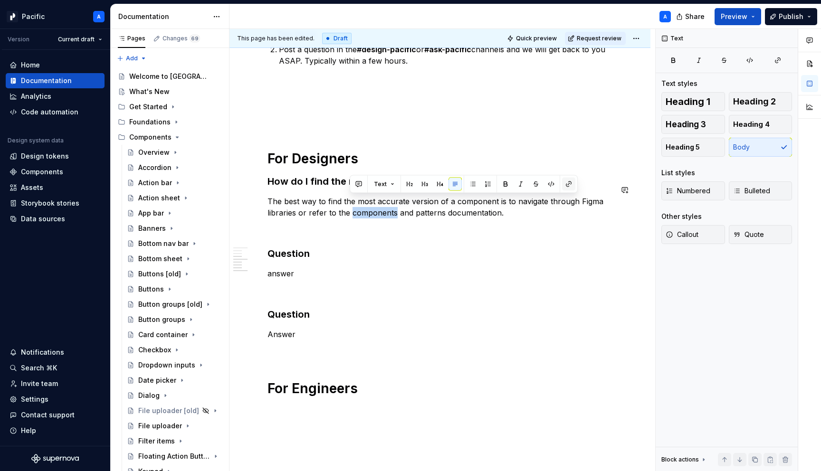
click at [566, 186] on button "button" at bounding box center [568, 184] width 13 height 13
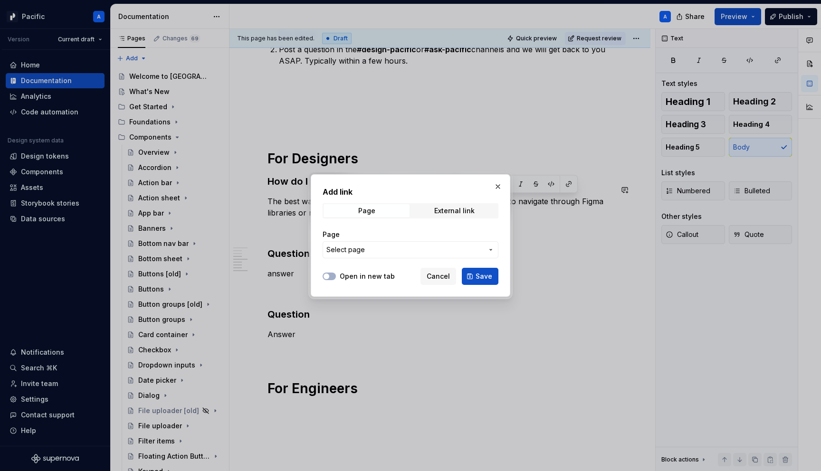
click at [473, 250] on span "Select page" at bounding box center [404, 250] width 157 height 10
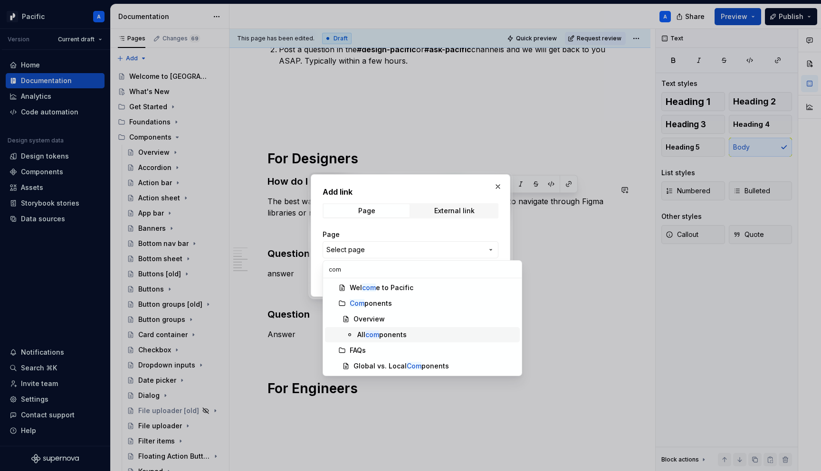
type input "com"
click at [400, 333] on div "All com ponents" at bounding box center [381, 335] width 49 height 10
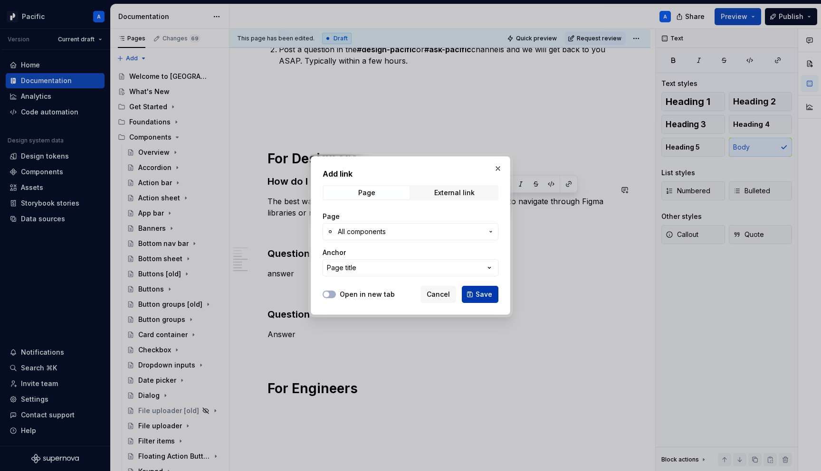
click at [480, 296] on span "Save" at bounding box center [484, 295] width 17 height 10
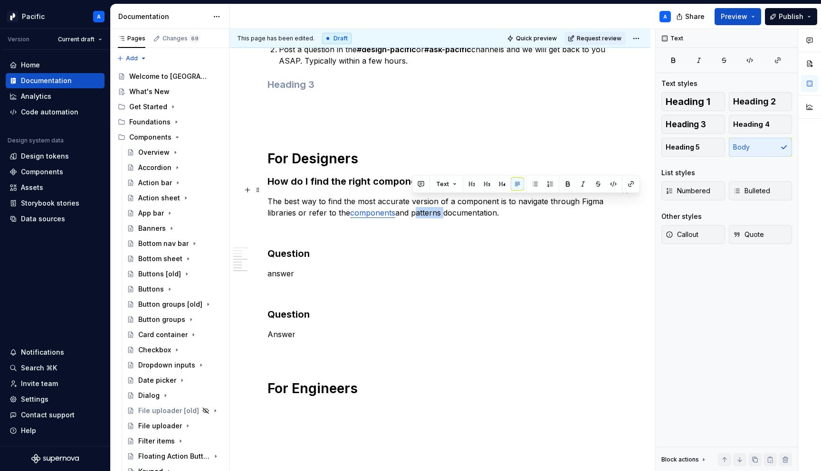
drag, startPoint x: 414, startPoint y: 202, endPoint x: 441, endPoint y: 200, distance: 27.2
click at [441, 200] on p "The best way to find the most accurate version of a component is to navigate th…" at bounding box center [440, 207] width 345 height 23
click at [631, 185] on button "button" at bounding box center [630, 184] width 13 height 13
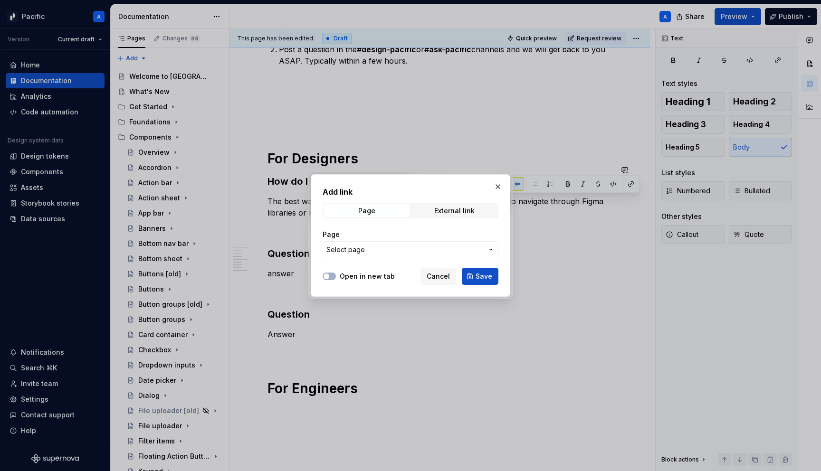
click at [421, 252] on span "Select page" at bounding box center [404, 250] width 157 height 10
type input "pat"
click at [365, 292] on div "[PERSON_NAME]" at bounding box center [364, 288] width 28 height 10
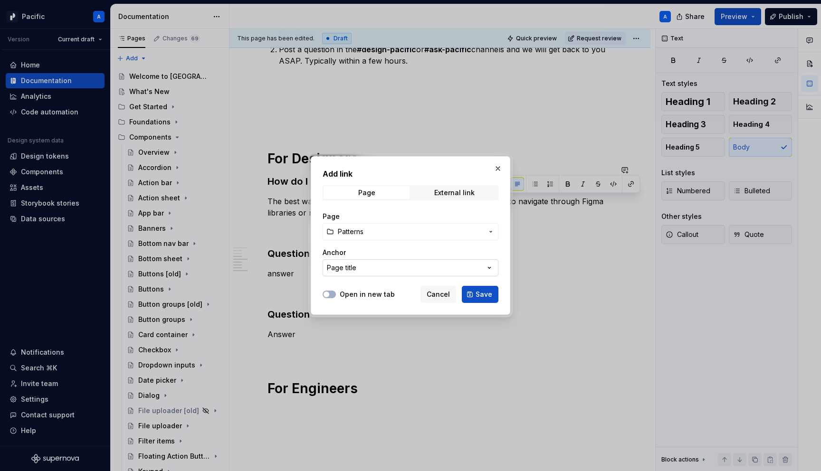
click at [384, 271] on button "Page title" at bounding box center [411, 267] width 176 height 17
click at [384, 271] on div "Add link Page External link Page Patterns Anchor Page title Open in new tab Can…" at bounding box center [410, 235] width 821 height 471
click at [384, 240] on button "Patterns" at bounding box center [411, 231] width 176 height 17
type input "patt"
click at [411, 266] on div "[PERSON_NAME]" at bounding box center [433, 270] width 166 height 10
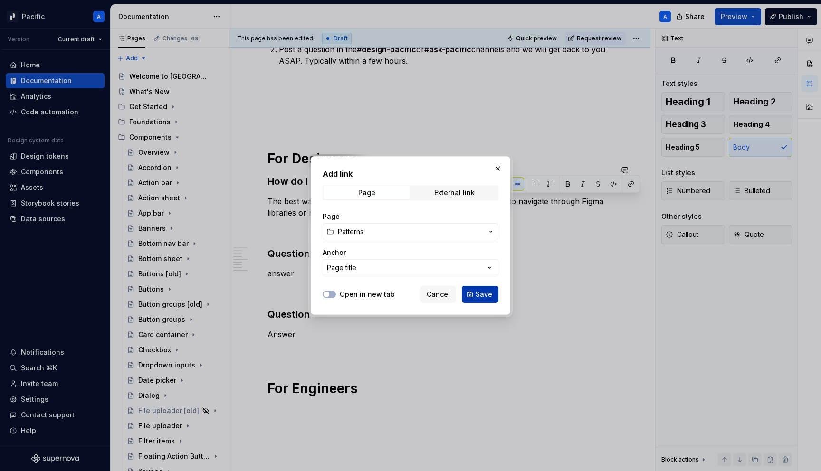
click at [488, 297] on span "Save" at bounding box center [484, 295] width 17 height 10
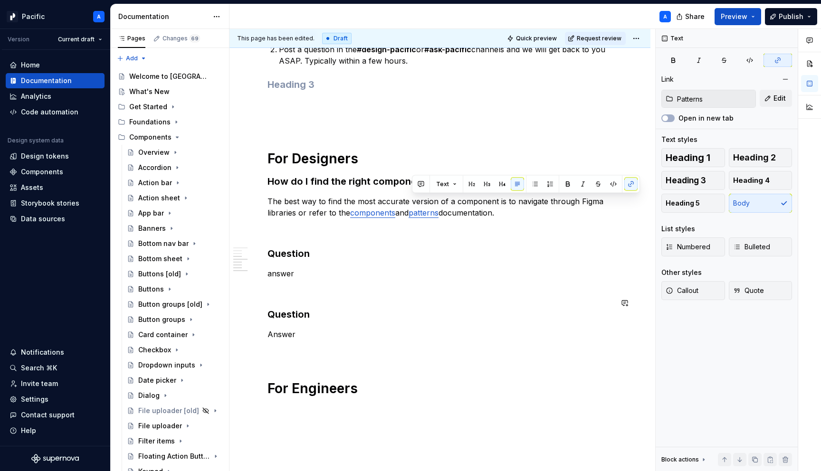
click at [440, 308] on h3 "Question" at bounding box center [440, 314] width 345 height 13
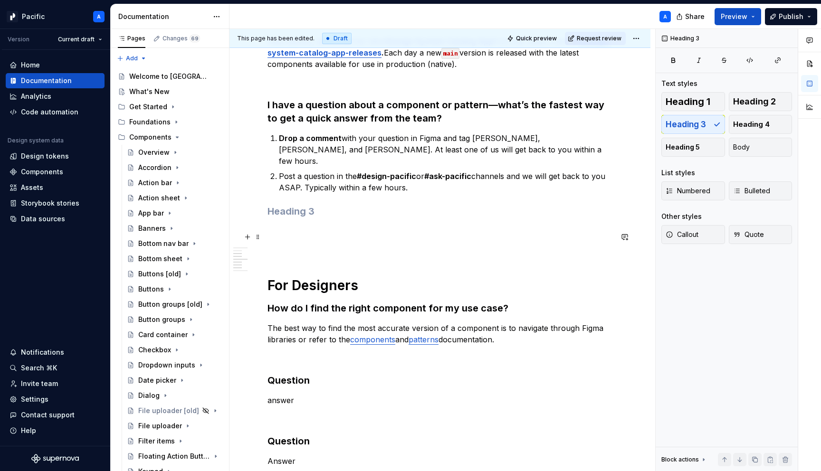
scroll to position [458, 0]
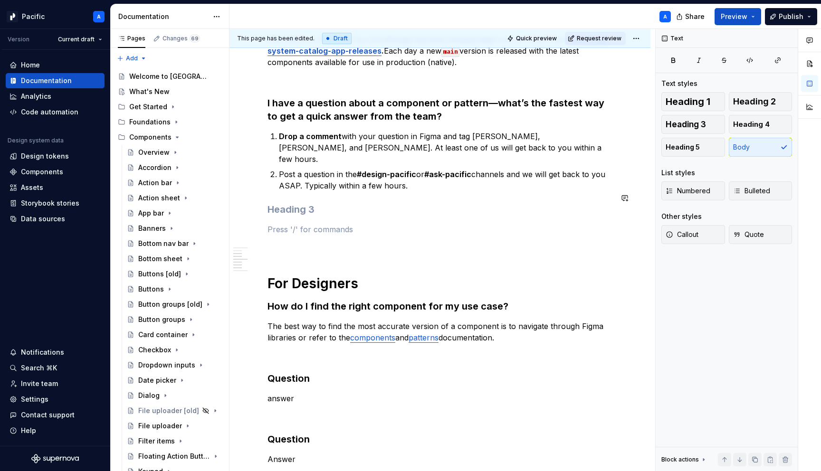
click at [350, 206] on div "General Where can I find the latest component or pattern status? The simplest w…" at bounding box center [440, 124] width 345 height 795
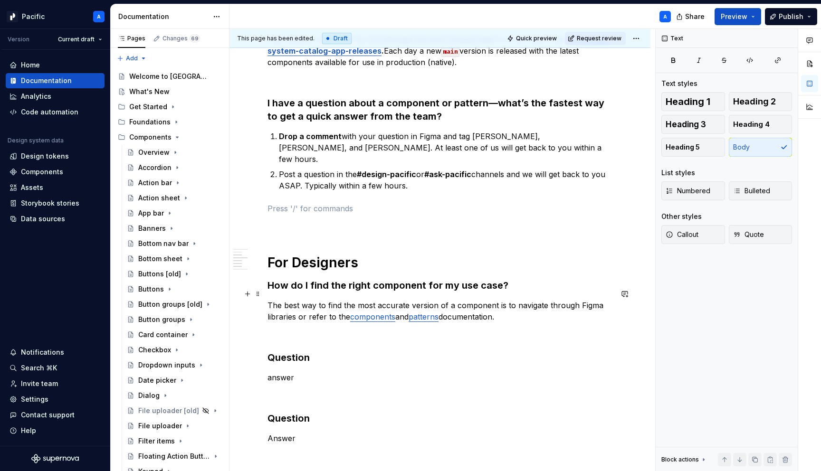
click at [381, 312] on link "components" at bounding box center [372, 317] width 45 height 10
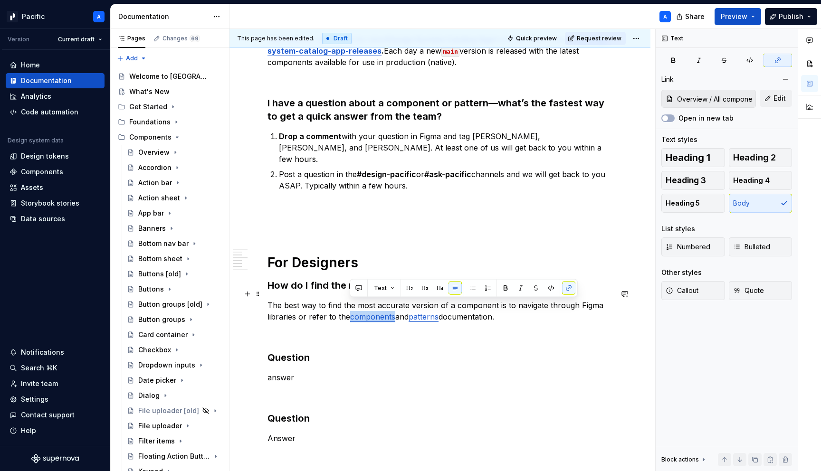
click at [381, 312] on link "components" at bounding box center [372, 317] width 45 height 10
type input "Patterns"
click at [433, 312] on link "patterns" at bounding box center [426, 317] width 30 height 10
click at [507, 308] on p "The best way to find the most accurate version of a component is to navigate th…" at bounding box center [440, 311] width 345 height 23
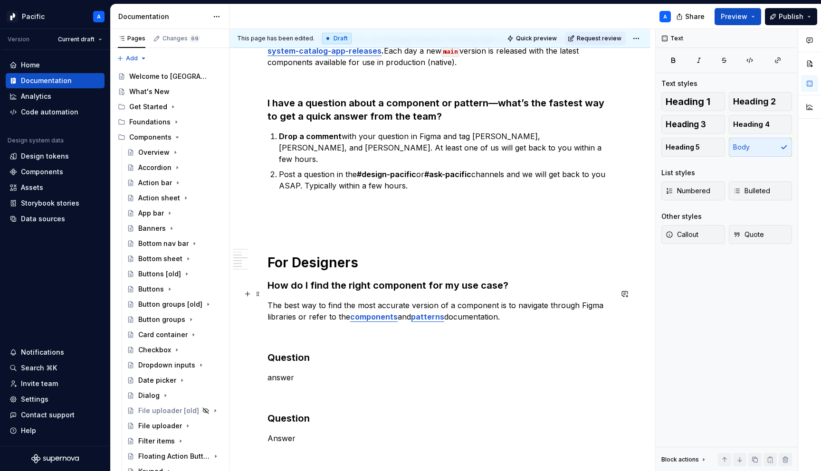
click at [517, 306] on p "The best way to find the most accurate version of a component is to navigate th…" at bounding box center [440, 311] width 345 height 23
click at [692, 193] on span "Numbered" at bounding box center [688, 191] width 45 height 10
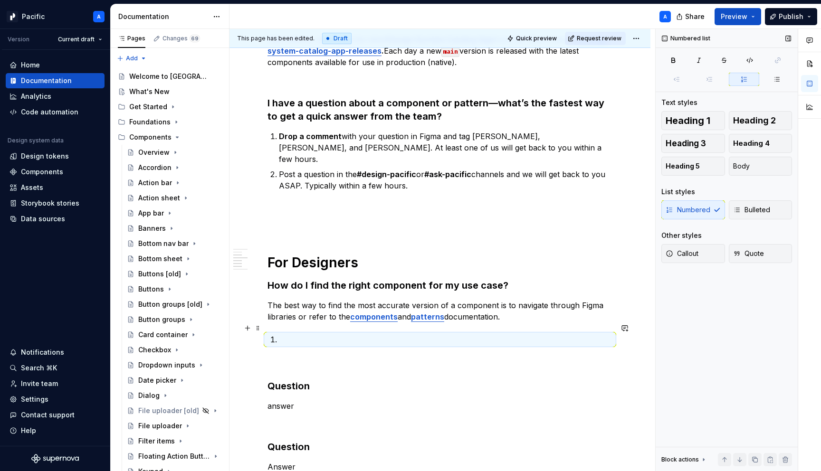
click at [296, 334] on p at bounding box center [446, 339] width 334 height 11
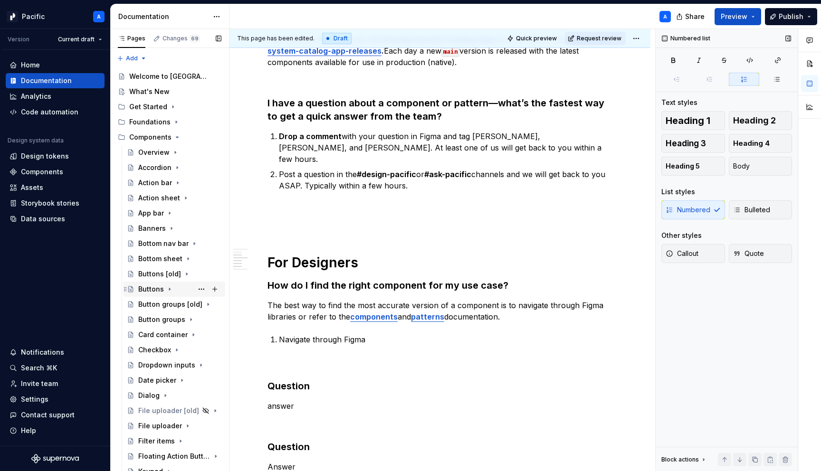
click at [160, 292] on div "Buttons" at bounding box center [151, 290] width 26 height 10
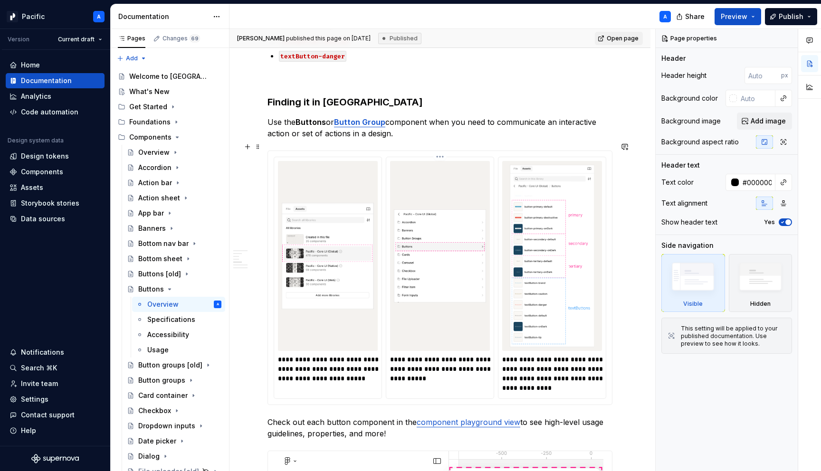
scroll to position [905, 0]
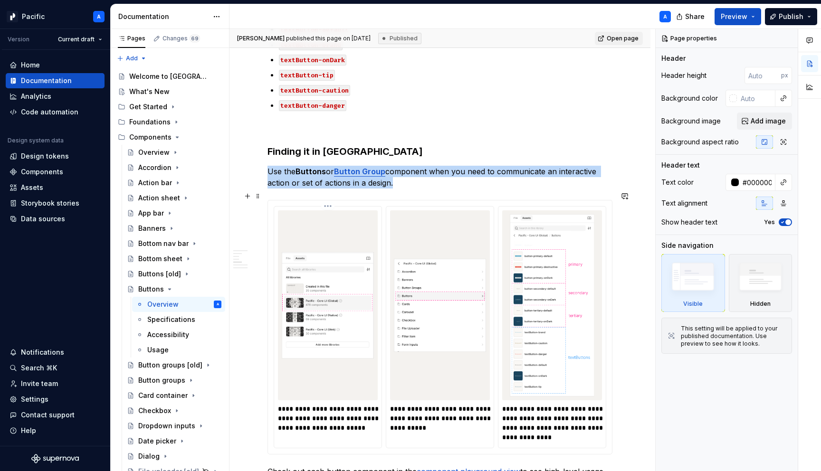
click at [355, 218] on img at bounding box center [328, 305] width 92 height 182
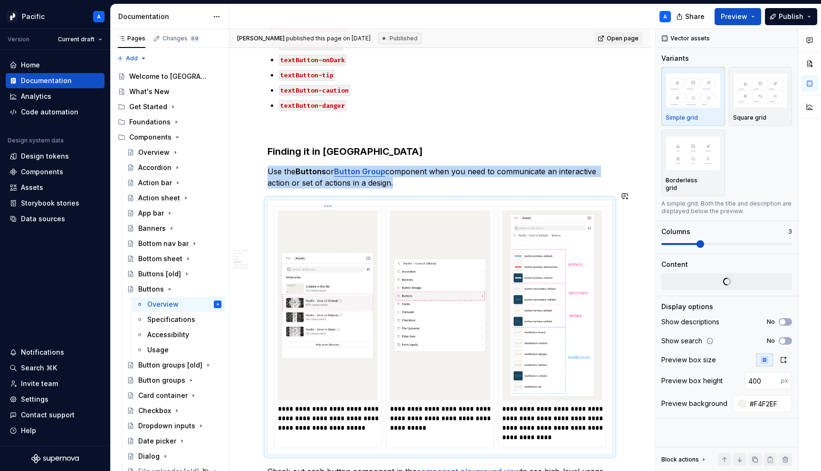
copy p "Use the Buttons or Button Group component when you need to communicate an inter…"
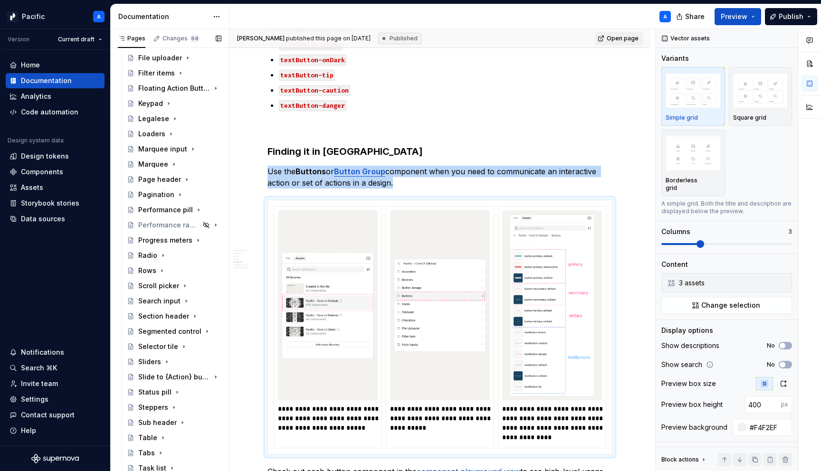
scroll to position [629, 0]
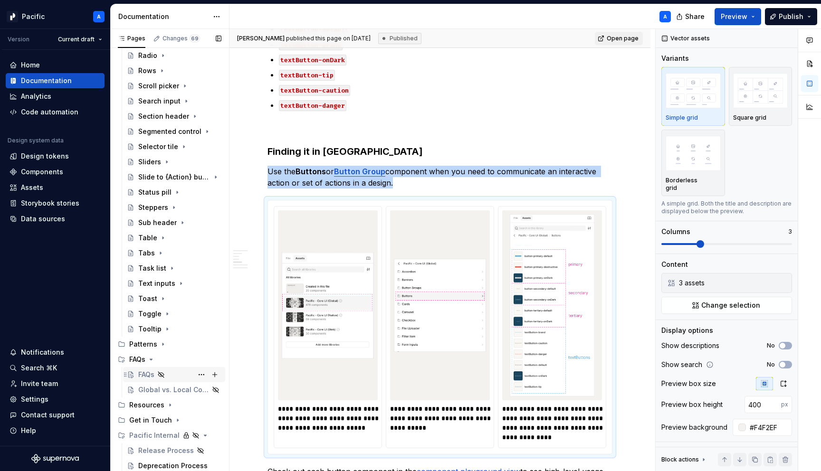
click at [150, 372] on div "FAQs" at bounding box center [146, 375] width 16 height 10
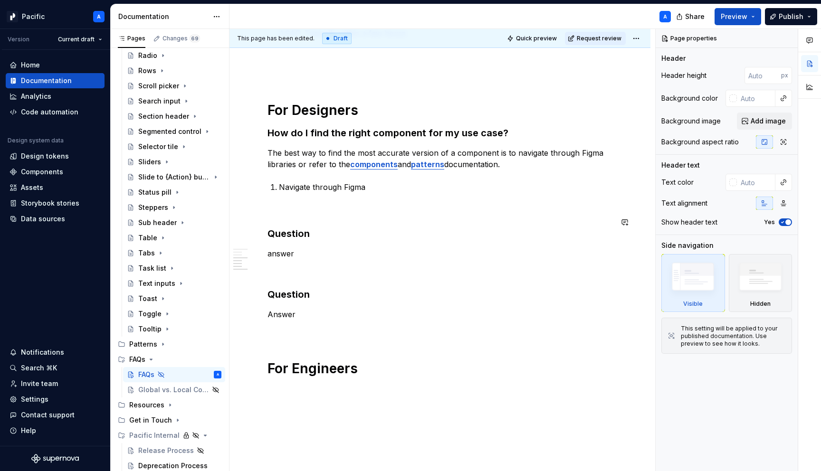
scroll to position [622, 0]
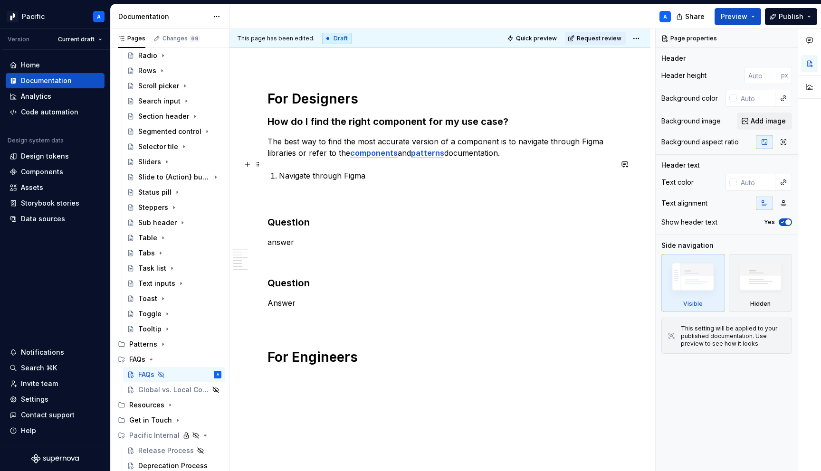
type textarea "*"
click at [368, 170] on p "Navigate through Figma" at bounding box center [446, 175] width 334 height 11
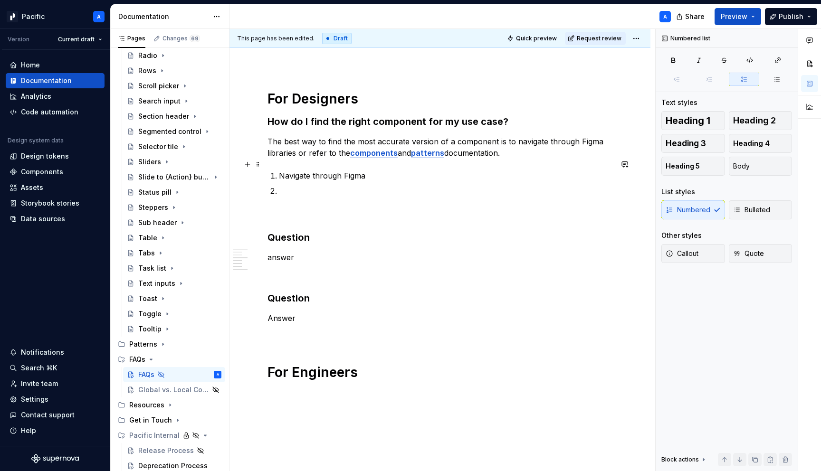
click at [413, 170] on p "Navigate through Figma" at bounding box center [446, 175] width 334 height 11
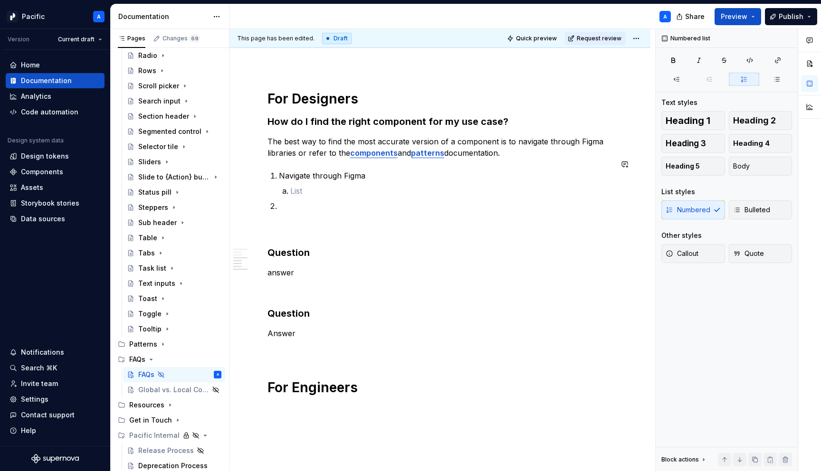
paste div
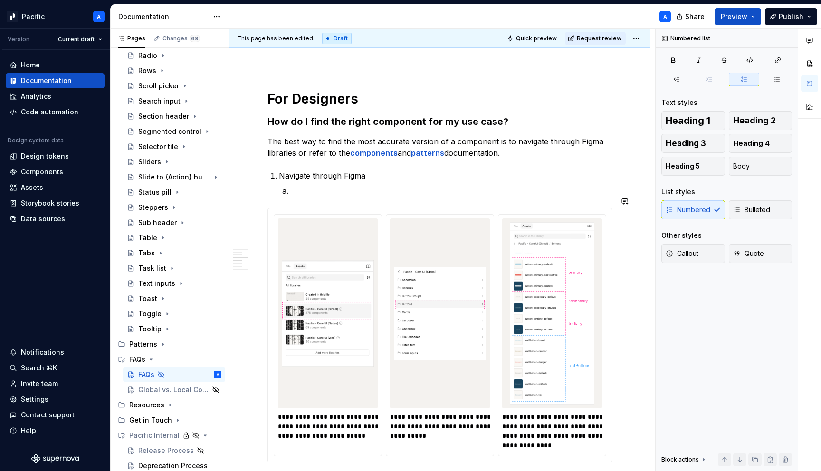
click at [315, 185] on p at bounding box center [451, 190] width 322 height 11
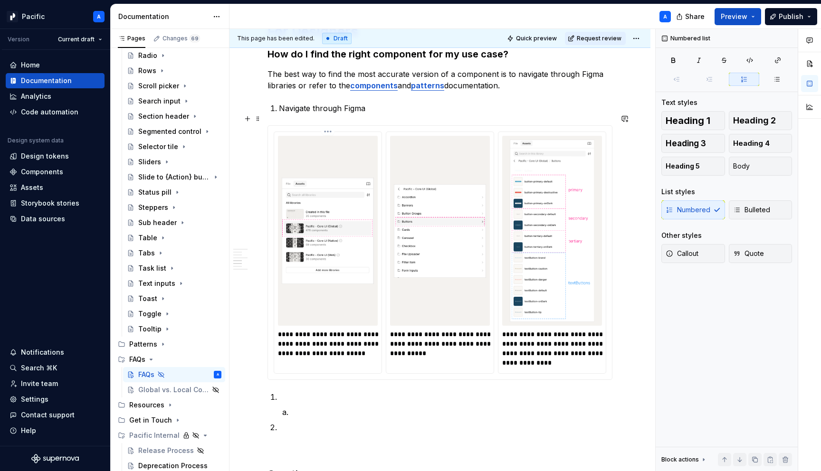
scroll to position [693, 0]
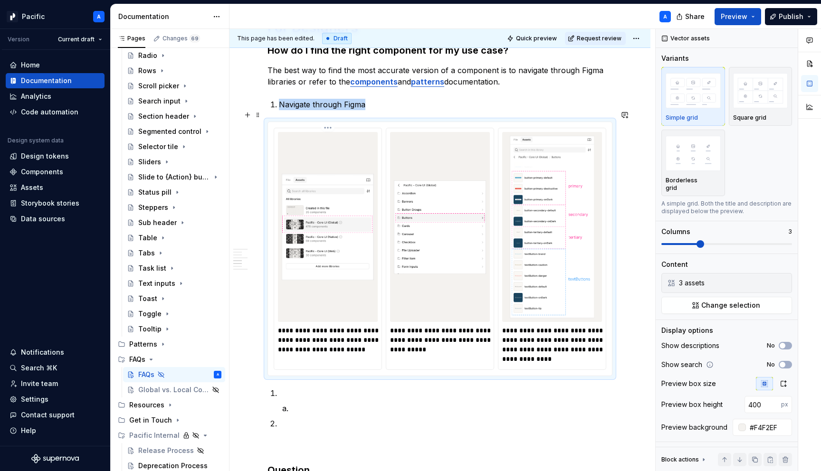
click at [349, 207] on img at bounding box center [328, 227] width 92 height 182
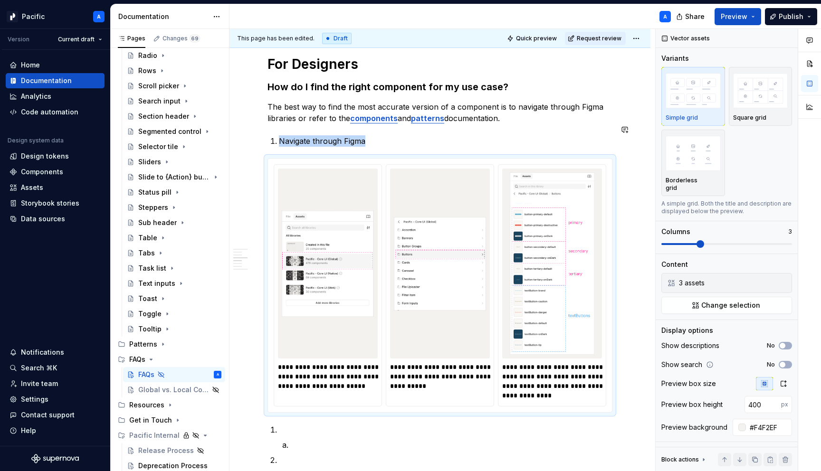
scroll to position [658, 0]
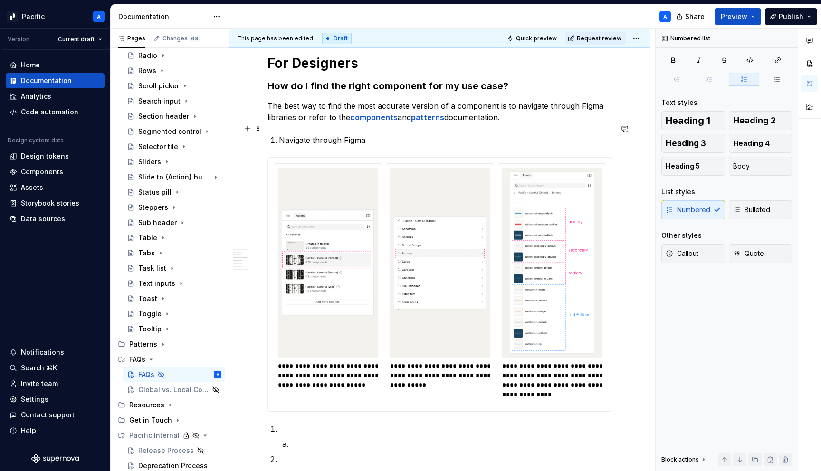
click at [363, 134] on p "Navigate through Figma" at bounding box center [446, 139] width 334 height 11
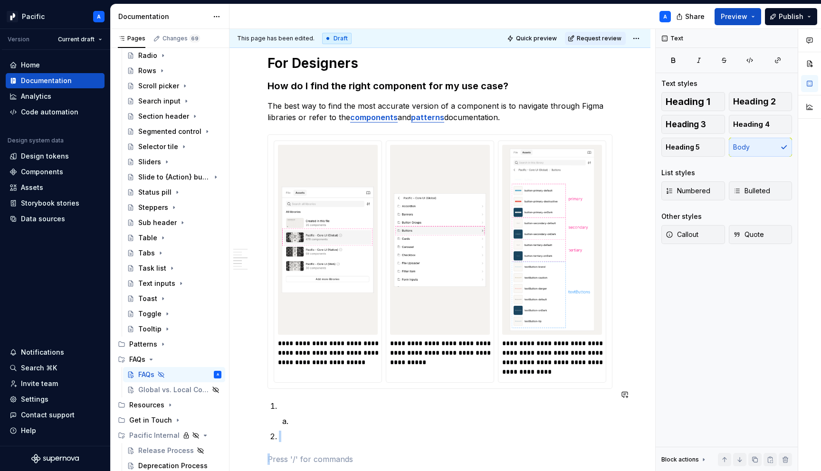
scroll to position [665, 0]
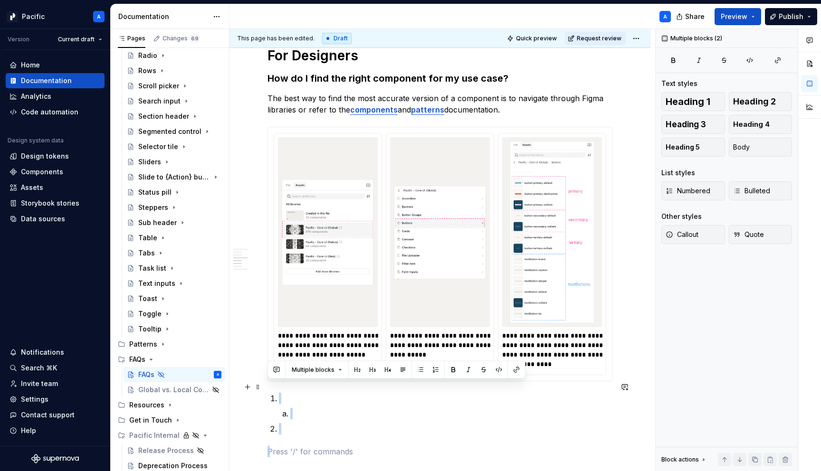
drag, startPoint x: 303, startPoint y: 432, endPoint x: 268, endPoint y: 387, distance: 57.2
click at [268, 387] on div "General Where can I find the latest component or pattern status? The simplest w…" at bounding box center [440, 69] width 345 height 1099
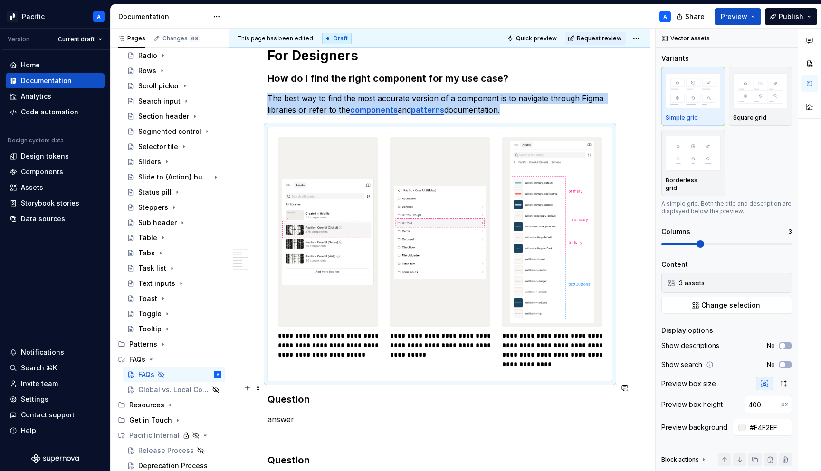
click at [268, 393] on h3 "Question" at bounding box center [440, 399] width 345 height 13
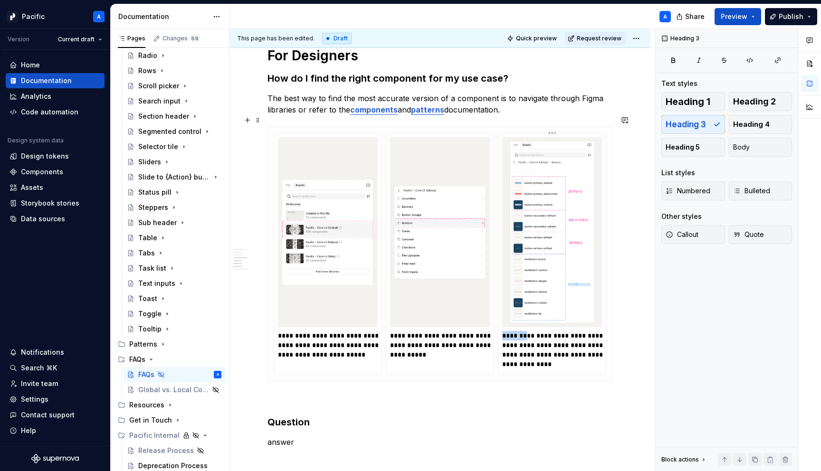
drag, startPoint x: 528, startPoint y: 325, endPoint x: 504, endPoint y: 325, distance: 24.2
click at [504, 325] on div "**********" at bounding box center [551, 254] width 107 height 241
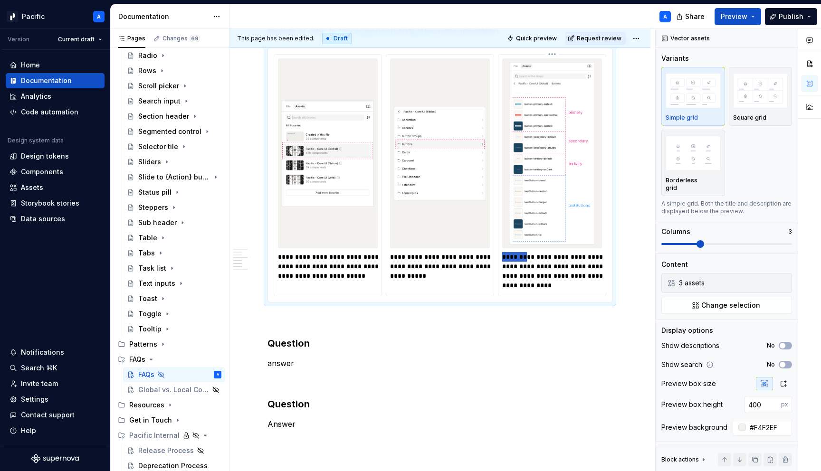
scroll to position [749, 0]
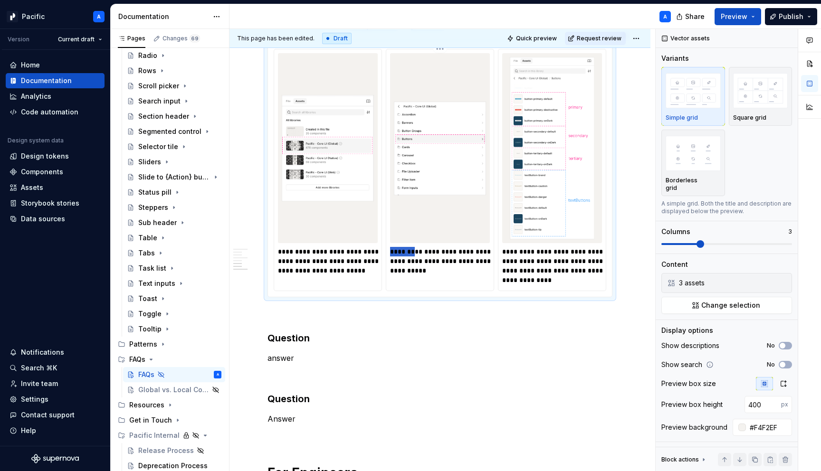
drag, startPoint x: 414, startPoint y: 240, endPoint x: 392, endPoint y: 240, distance: 22.3
click at [392, 247] on p "**********" at bounding box center [440, 261] width 101 height 29
click at [457, 247] on p "**********" at bounding box center [440, 261] width 101 height 29
type textarea "*"
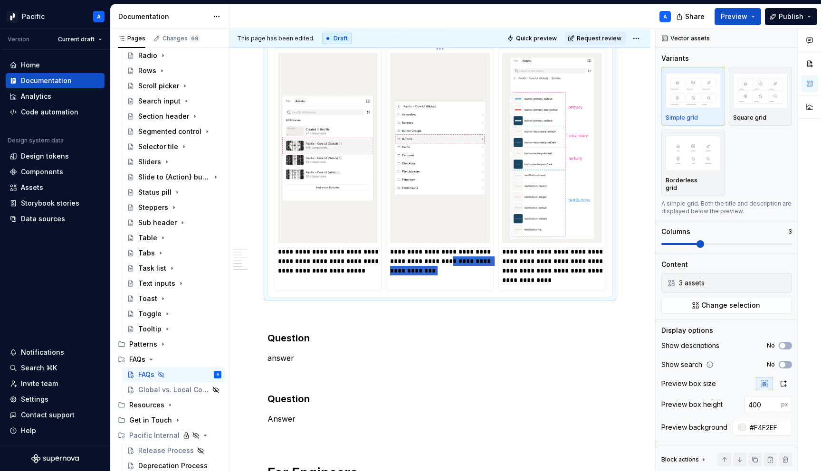
drag, startPoint x: 443, startPoint y: 252, endPoint x: 454, endPoint y: 263, distance: 15.8
click at [454, 263] on p "**********" at bounding box center [440, 261] width 101 height 29
click at [429, 263] on p "**********" at bounding box center [440, 261] width 101 height 29
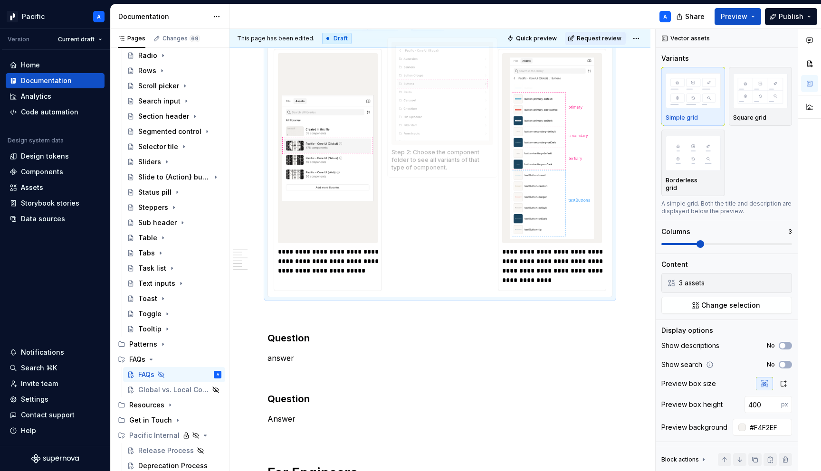
drag, startPoint x: 389, startPoint y: 262, endPoint x: 383, endPoint y: 256, distance: 8.7
click at [383, 256] on body "Pacific A Version Current draft Home Documentation Analytics Code automation De…" at bounding box center [410, 235] width 821 height 471
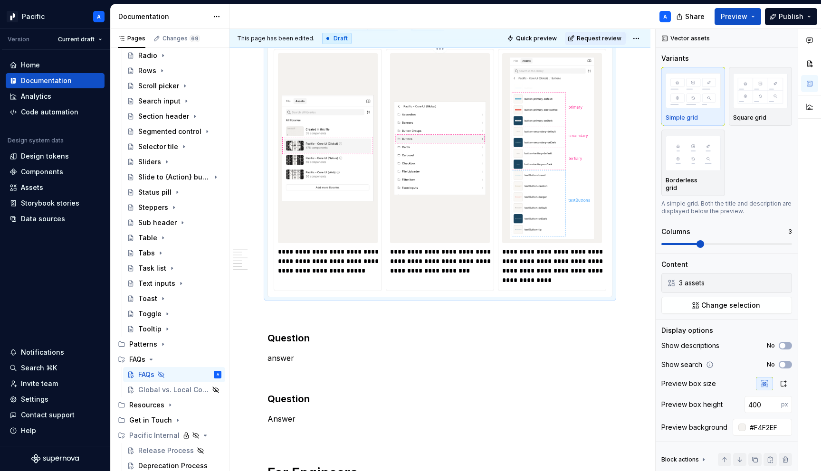
click at [454, 259] on p "**********" at bounding box center [440, 261] width 101 height 29
drag, startPoint x: 443, startPoint y: 249, endPoint x: 466, endPoint y: 259, distance: 24.5
click at [466, 259] on p "**********" at bounding box center [440, 261] width 101 height 29
drag, startPoint x: 348, startPoint y: 242, endPoint x: 300, endPoint y: 242, distance: 47.5
click at [300, 247] on p "**********" at bounding box center [328, 261] width 101 height 29
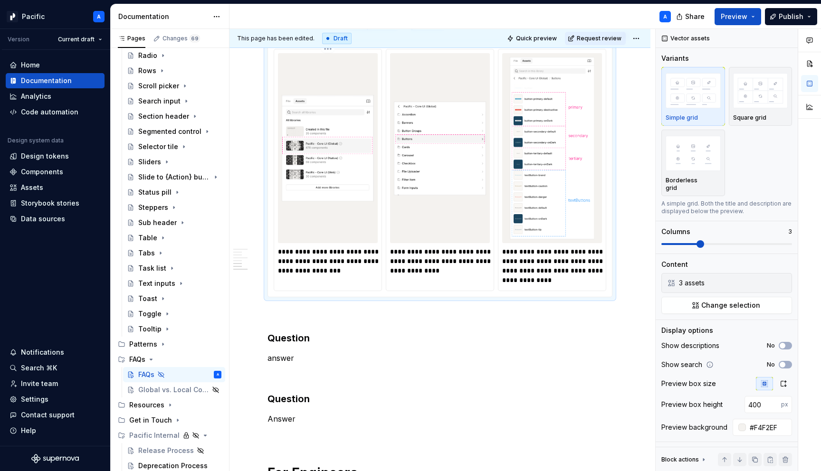
click at [371, 247] on p "**********" at bounding box center [328, 261] width 101 height 29
click at [337, 260] on p "**********" at bounding box center [328, 261] width 101 height 29
drag, startPoint x: 300, startPoint y: 253, endPoint x: 331, endPoint y: 264, distance: 33.1
click at [331, 264] on p "**********" at bounding box center [328, 261] width 101 height 29
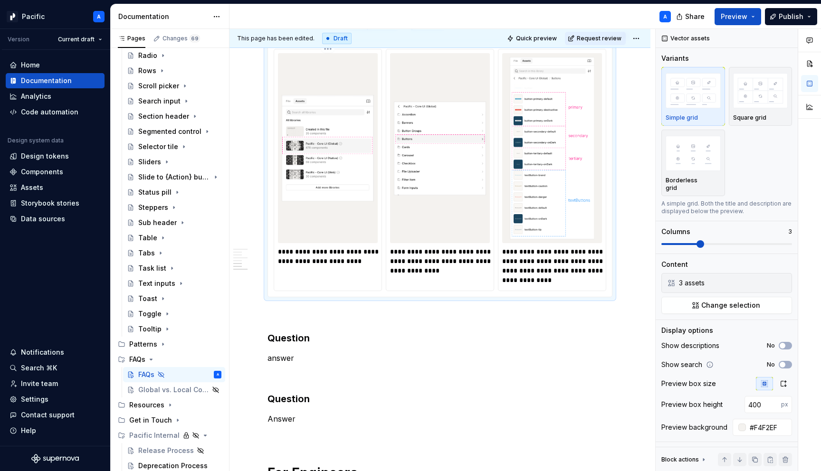
click at [306, 248] on p "**********" at bounding box center [328, 256] width 101 height 19
click at [306, 250] on p "**********" at bounding box center [328, 256] width 101 height 19
click at [318, 250] on p "**********" at bounding box center [328, 256] width 101 height 19
click at [373, 249] on p "**********" at bounding box center [328, 256] width 101 height 19
click at [460, 257] on p "**********" at bounding box center [440, 261] width 101 height 29
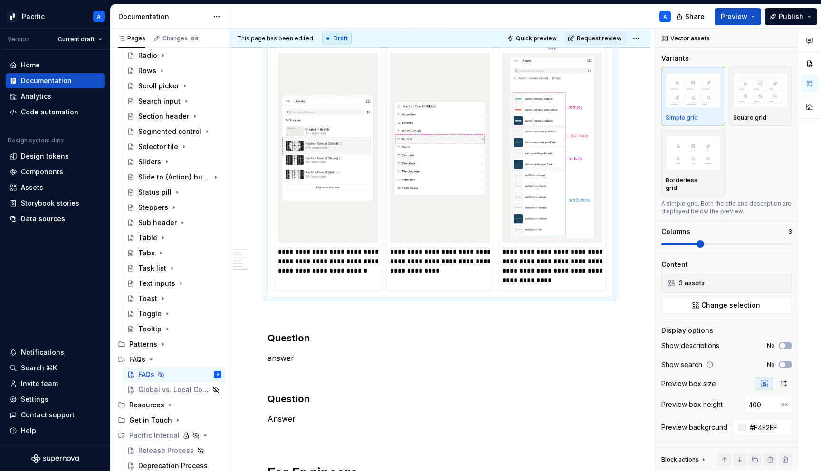
click at [532, 247] on p "**********" at bounding box center [552, 266] width 101 height 38
drag, startPoint x: 529, startPoint y: 242, endPoint x: 564, endPoint y: 293, distance: 61.5
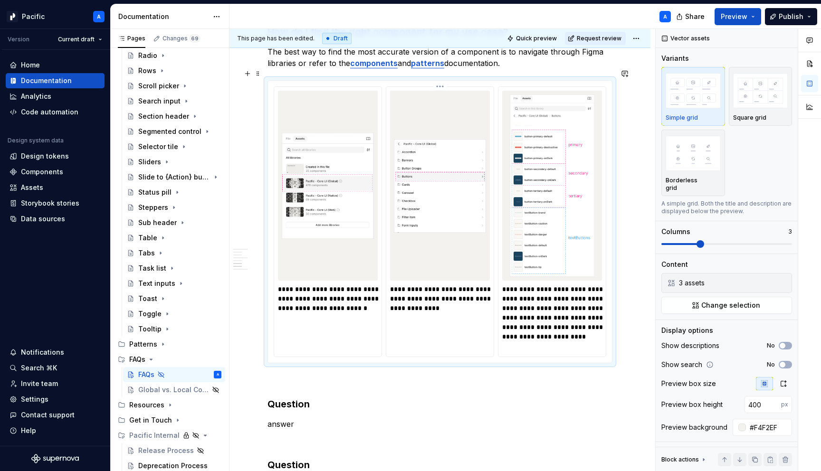
scroll to position [707, 0]
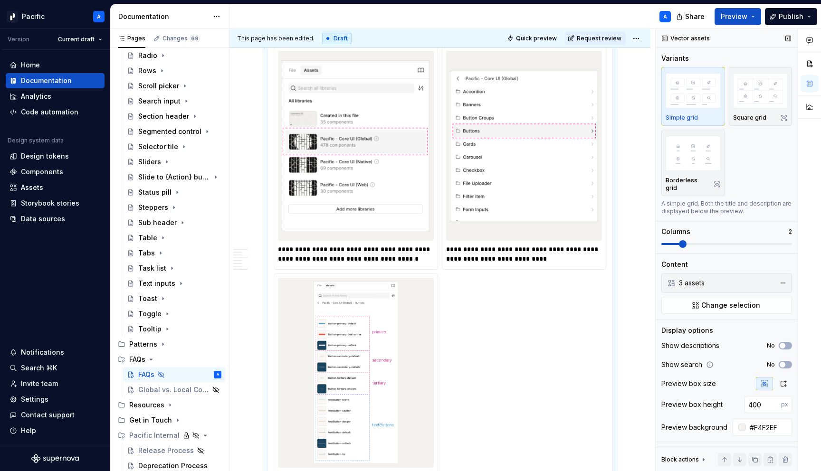
click at [686, 240] on span at bounding box center [683, 244] width 8 height 8
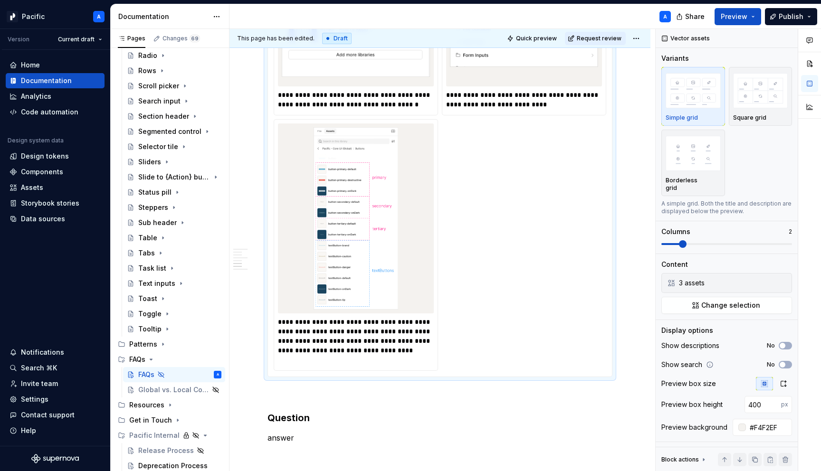
scroll to position [910, 0]
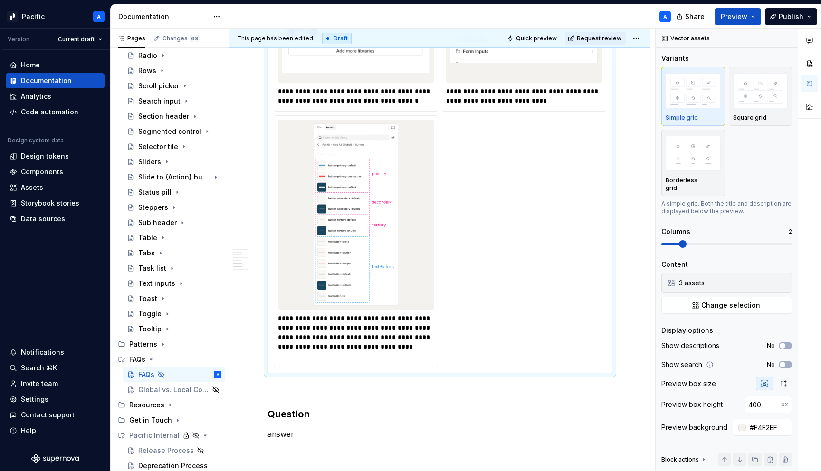
click at [515, 177] on div "**********" at bounding box center [440, 127] width 333 height 479
type textarea "*"
click at [741, 301] on span "Change selection" at bounding box center [730, 306] width 59 height 10
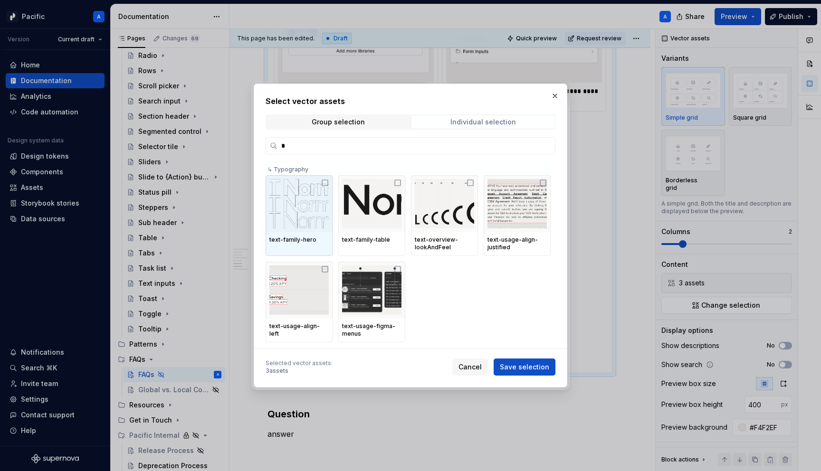
click at [466, 115] on span "Individual selection" at bounding box center [482, 121] width 143 height 13
click at [455, 148] on input "*" at bounding box center [415, 146] width 277 height 10
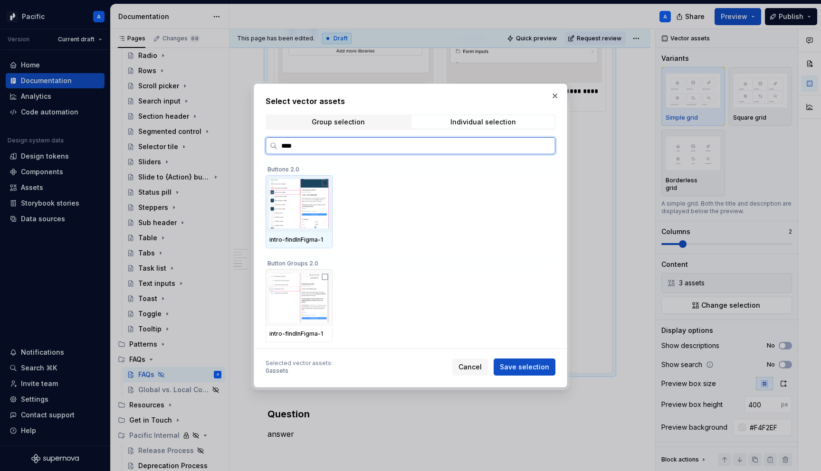
type input "*****"
click at [314, 205] on img at bounding box center [298, 203] width 59 height 49
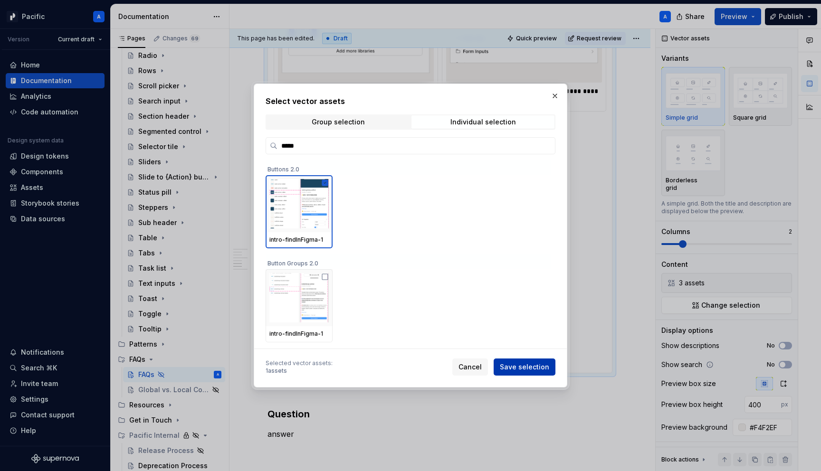
click at [531, 368] on span "Save selection" at bounding box center [524, 368] width 49 height 10
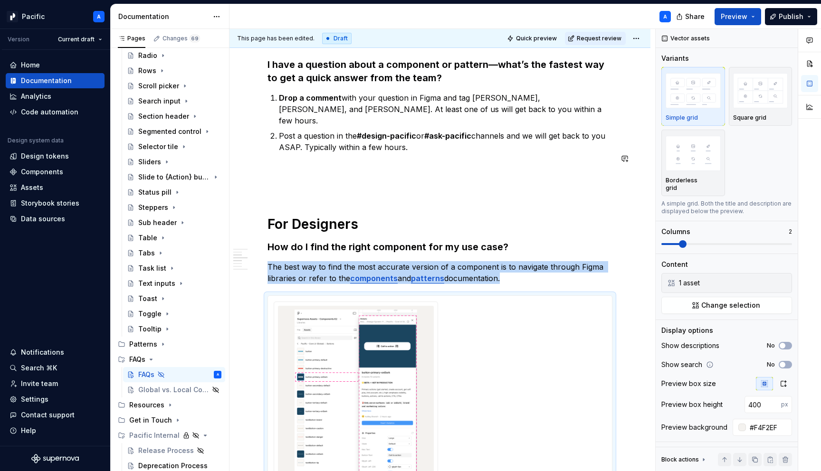
scroll to position [499, 0]
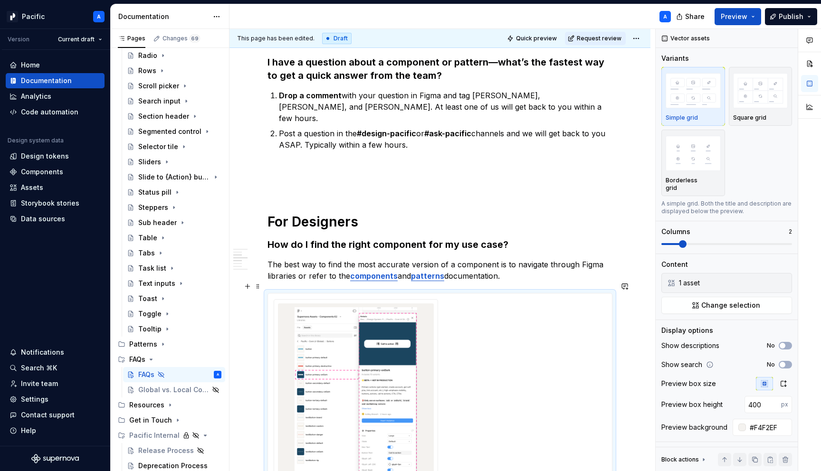
click at [455, 346] on div "**********" at bounding box center [440, 406] width 333 height 214
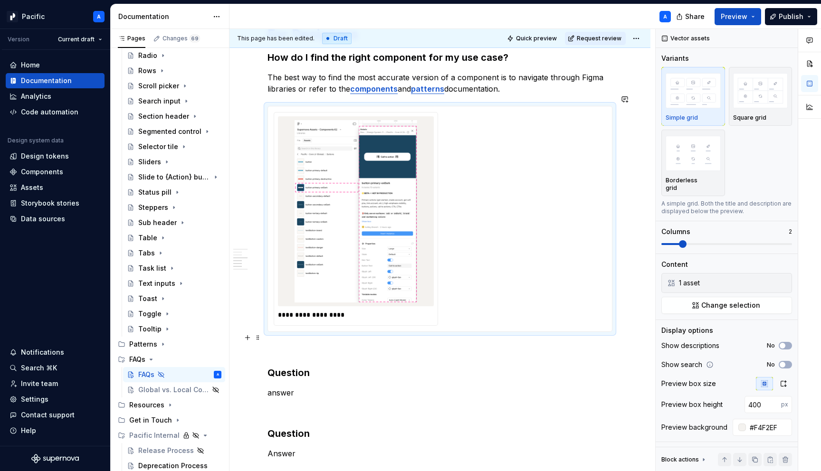
scroll to position [689, 0]
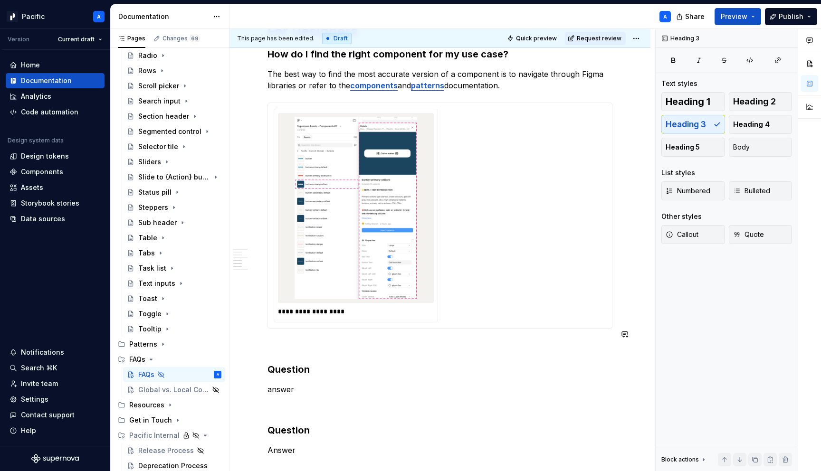
click at [459, 349] on div "General Where can I find the latest component or pattern status? The simplest w…" at bounding box center [440, 4] width 345 height 1017
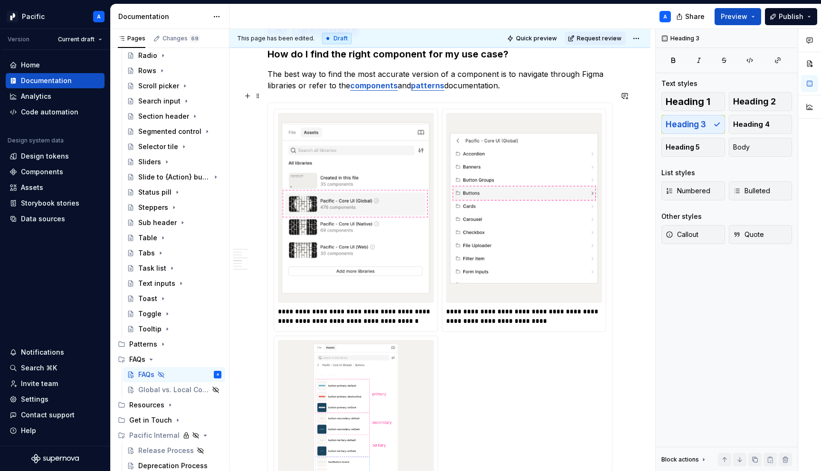
click at [465, 353] on div "**********" at bounding box center [440, 348] width 333 height 479
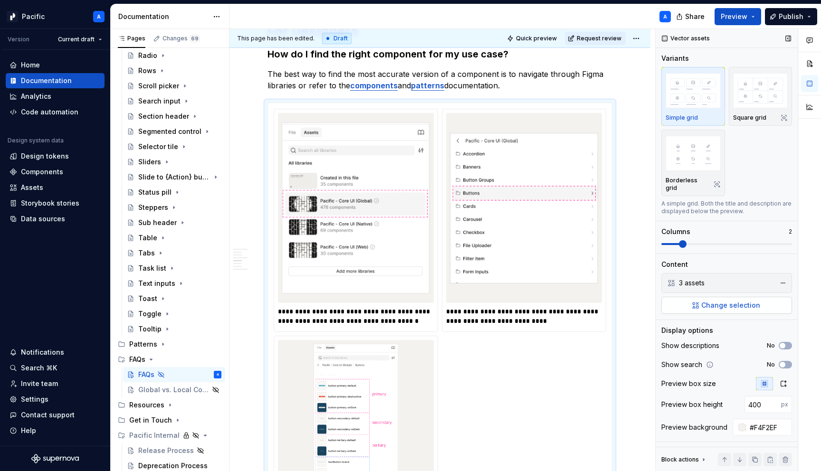
click at [755, 301] on span "Change selection" at bounding box center [730, 306] width 59 height 10
click at [702, 278] on div "3 assets" at bounding box center [726, 283] width 94 height 10
click at [725, 301] on span "Change selection" at bounding box center [730, 306] width 59 height 10
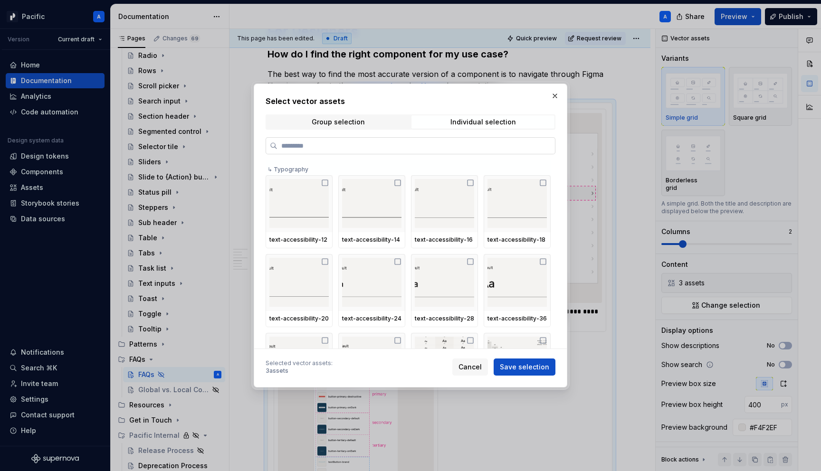
click at [486, 147] on input "search" at bounding box center [415, 146] width 277 height 10
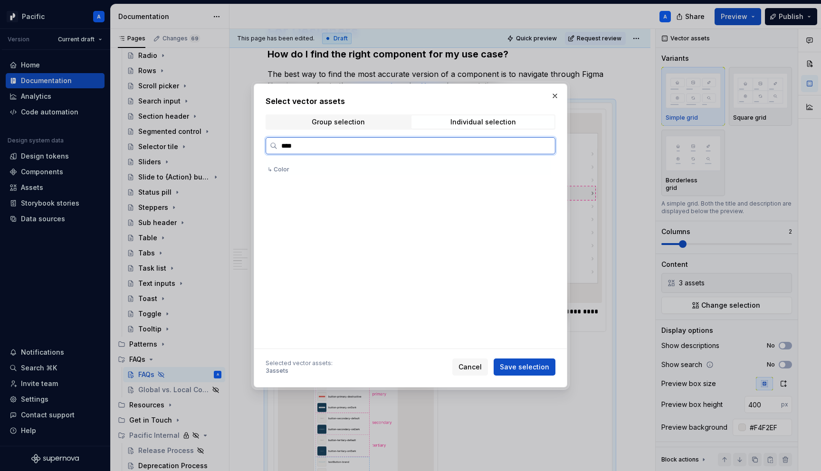
scroll to position [0, 0]
type input "*****"
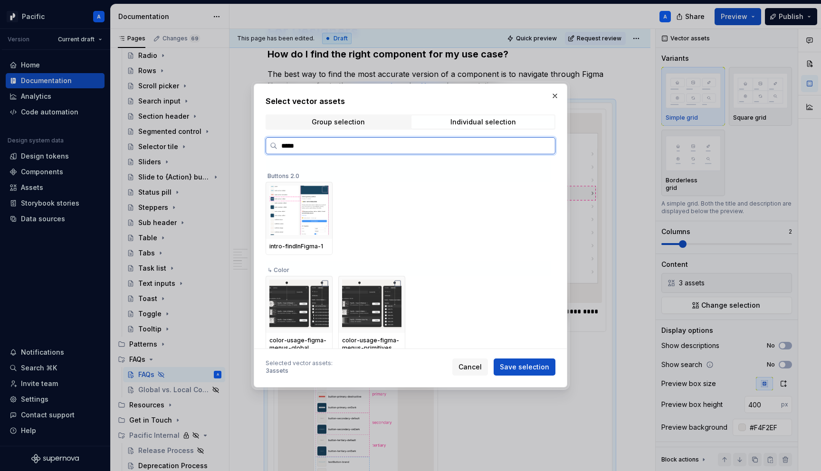
scroll to position [96, 0]
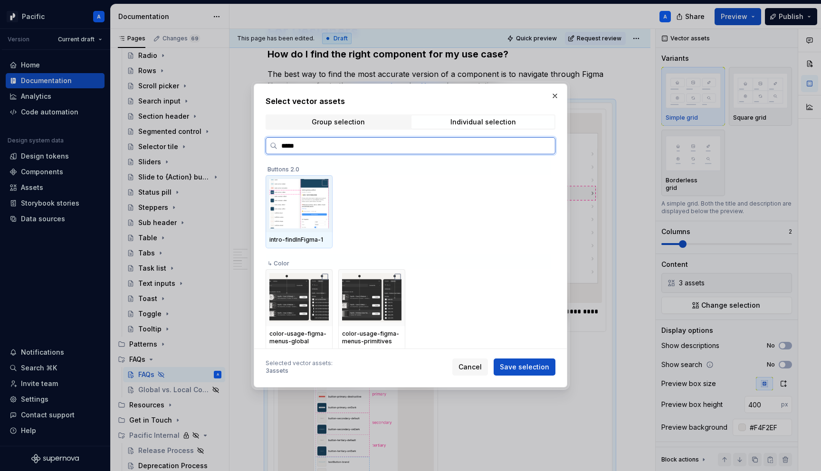
click at [293, 225] on img at bounding box center [298, 203] width 59 height 49
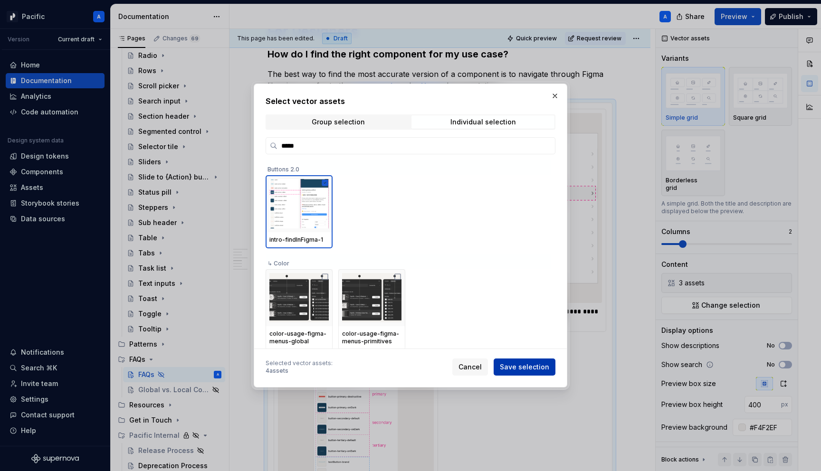
click at [542, 364] on span "Save selection" at bounding box center [524, 368] width 49 height 10
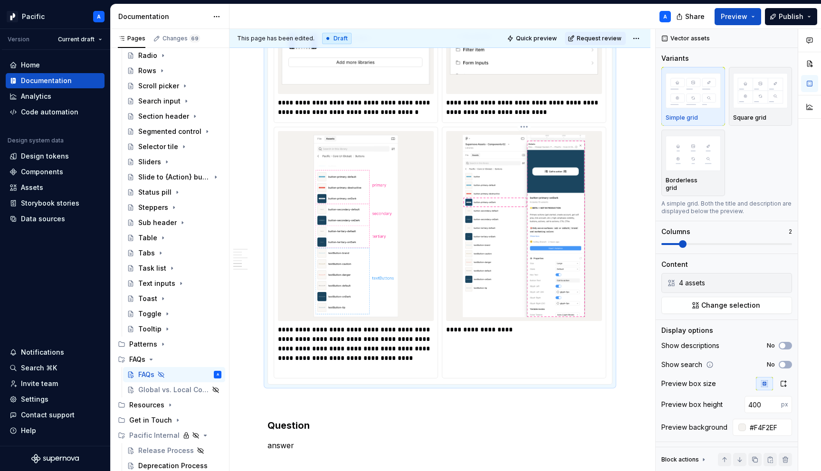
scroll to position [899, 0]
click at [520, 324] on p "**********" at bounding box center [525, 329] width 158 height 10
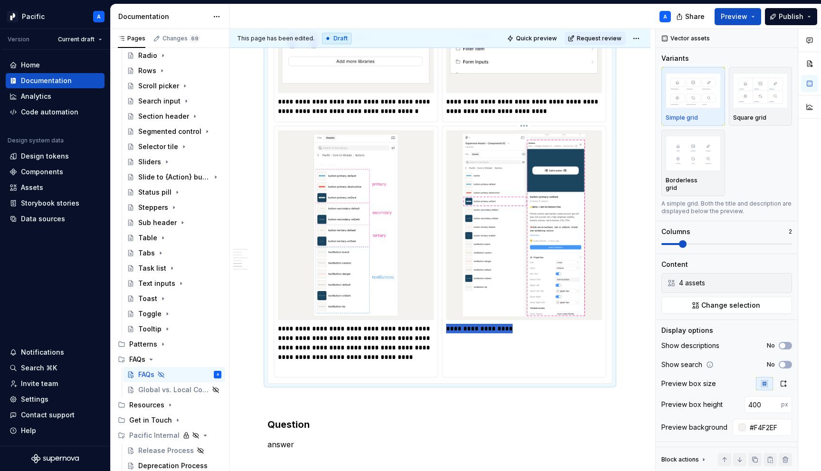
click at [520, 324] on p "**********" at bounding box center [525, 329] width 158 height 10
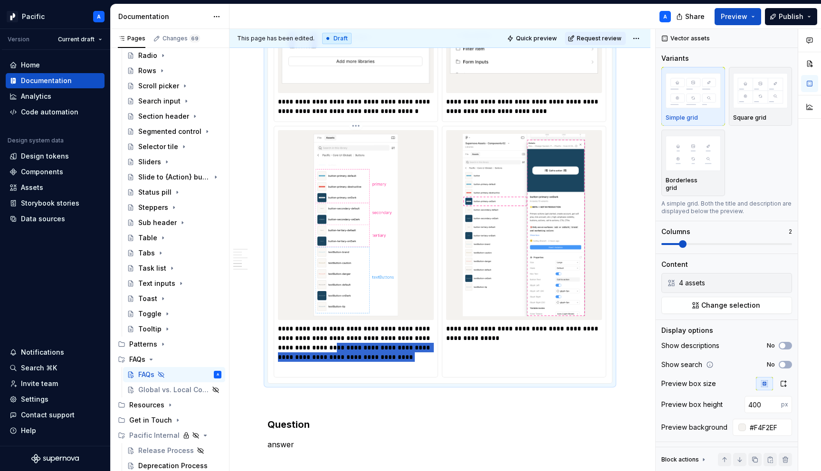
drag, startPoint x: 355, startPoint y: 336, endPoint x: 425, endPoint y: 359, distance: 73.6
click at [425, 359] on p "**********" at bounding box center [357, 348] width 158 height 48
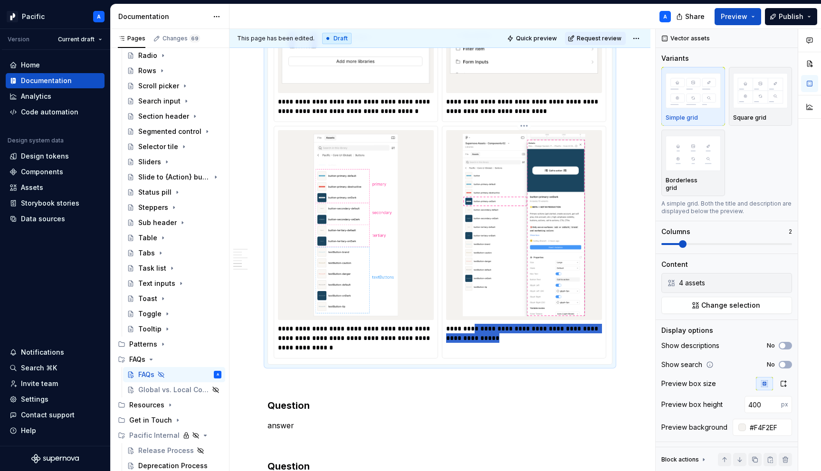
drag, startPoint x: 474, startPoint y: 316, endPoint x: 500, endPoint y: 336, distance: 33.2
click at [500, 336] on div "**********" at bounding box center [523, 237] width 163 height 222
click at [482, 324] on p "**********" at bounding box center [525, 333] width 158 height 19
click at [501, 324] on p "**********" at bounding box center [525, 333] width 158 height 19
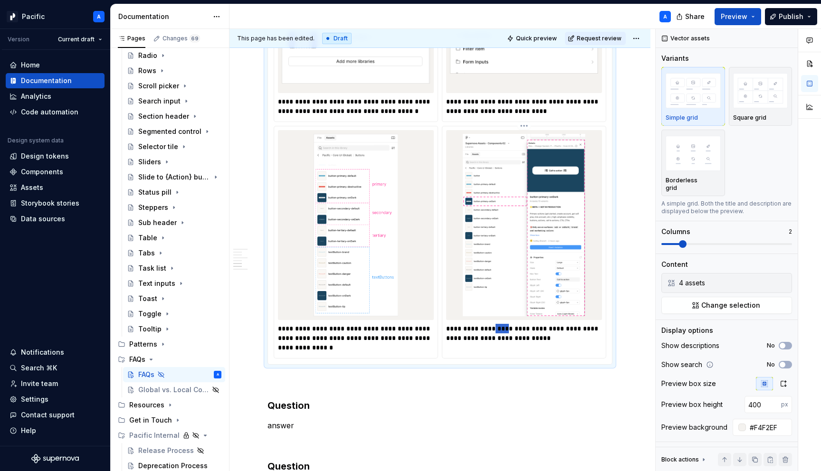
click at [501, 324] on p "**********" at bounding box center [525, 333] width 158 height 19
click at [512, 324] on p "**********" at bounding box center [525, 333] width 158 height 19
click at [561, 328] on p "**********" at bounding box center [525, 333] width 158 height 19
click at [461, 327] on p "**********" at bounding box center [525, 333] width 158 height 19
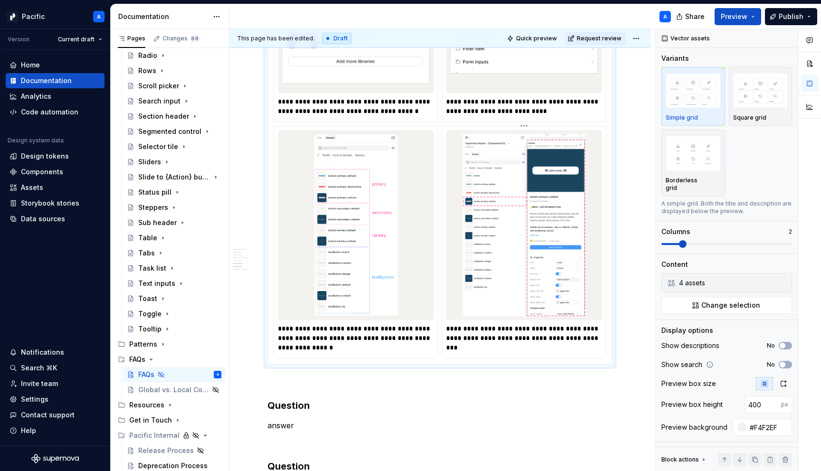
click at [596, 324] on p "**********" at bounding box center [525, 333] width 158 height 19
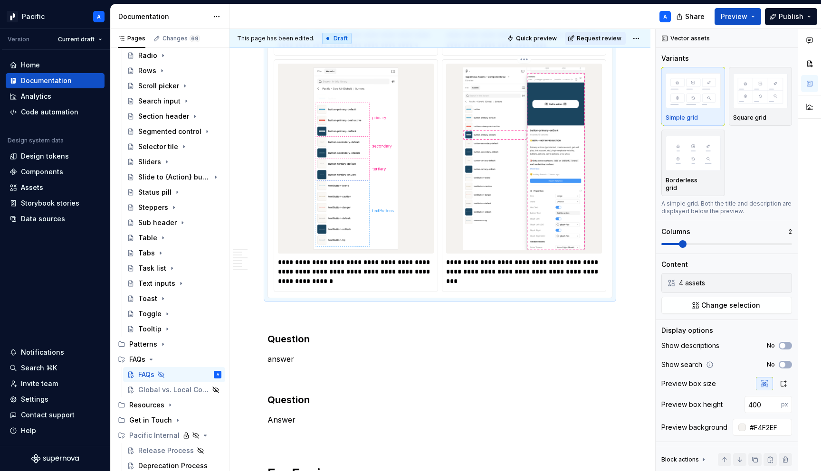
scroll to position [1022, 0]
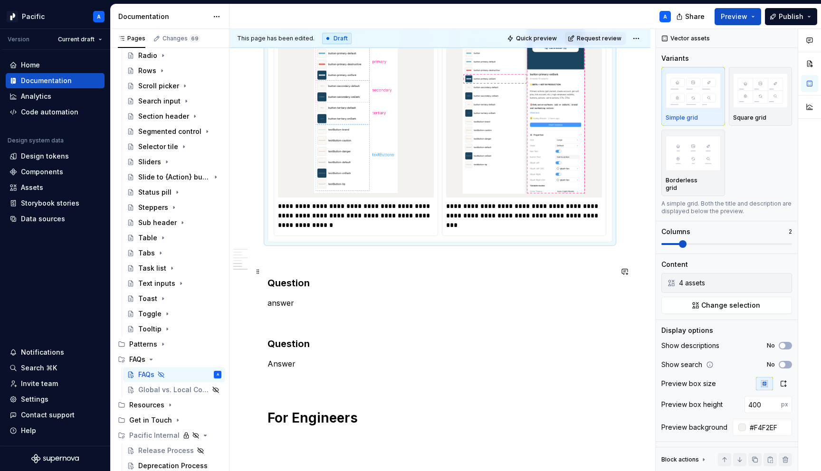
click at [375, 277] on h3 "Question" at bounding box center [440, 283] width 345 height 13
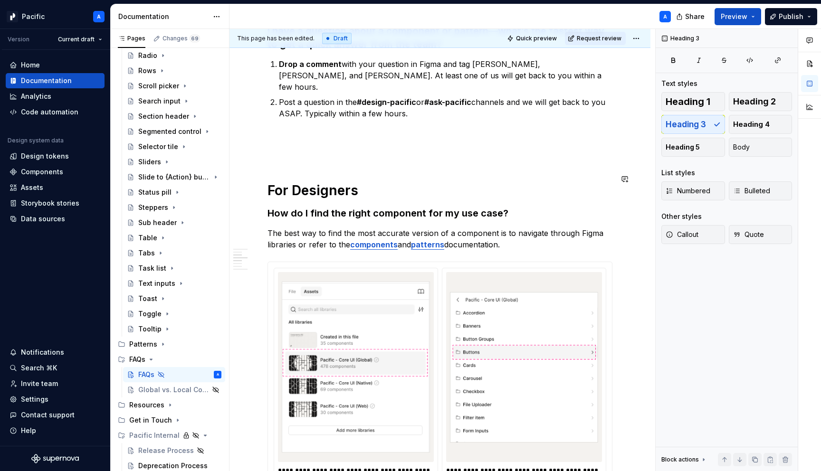
scroll to position [531, 0]
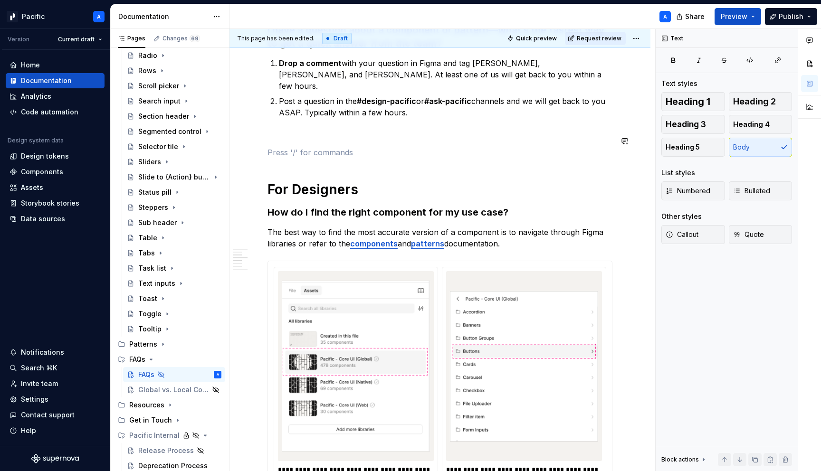
click at [364, 147] on p at bounding box center [440, 152] width 345 height 11
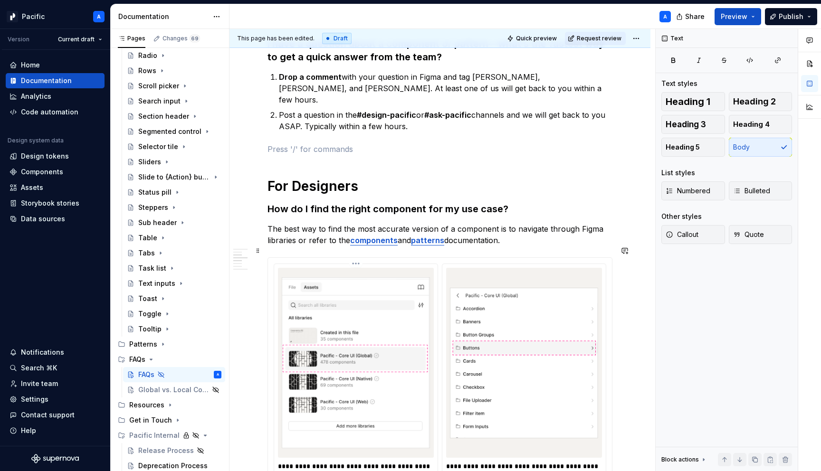
scroll to position [502, 0]
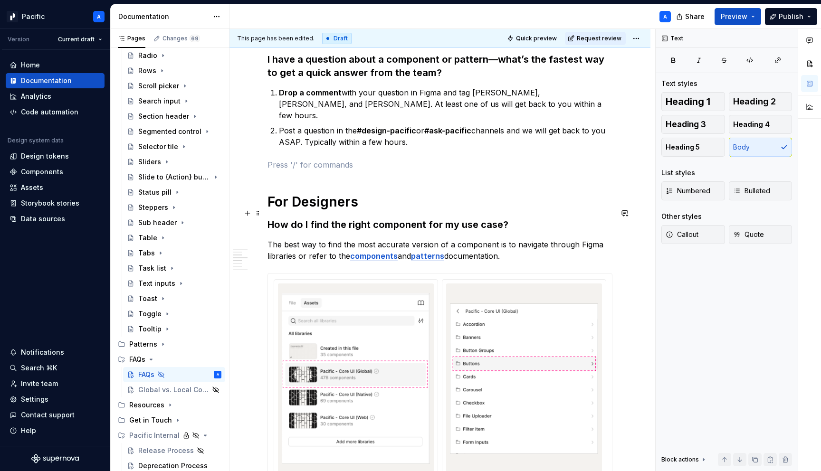
click at [500, 218] on h3 "How do I find the right component for my use case?" at bounding box center [440, 224] width 345 height 13
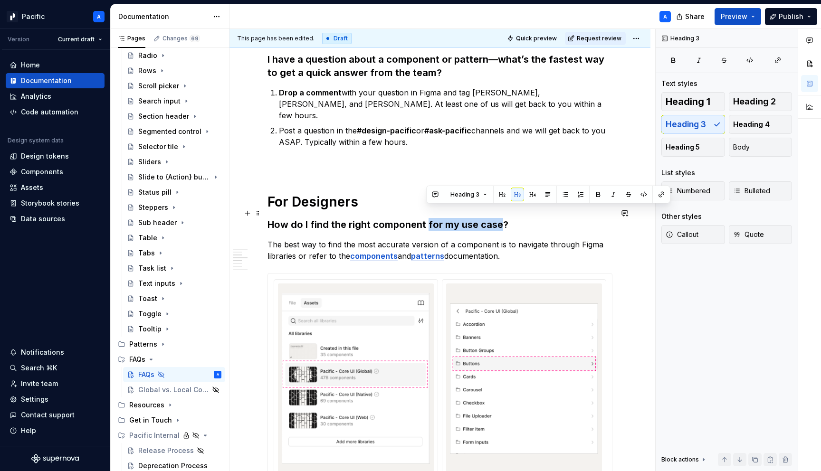
drag, startPoint x: 426, startPoint y: 210, endPoint x: 499, endPoint y: 211, distance: 73.2
click at [499, 218] on h3 "How do I find the right component for my use case?" at bounding box center [440, 224] width 345 height 13
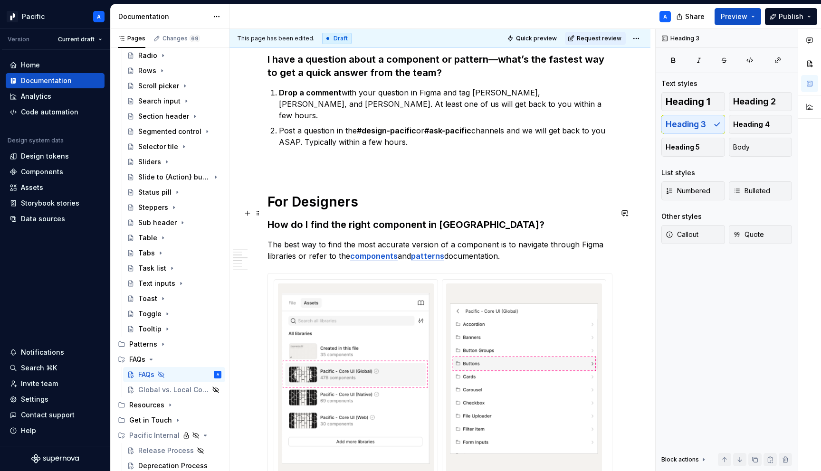
click at [356, 218] on h3 "How do I find the right component in [GEOGRAPHIC_DATA]?" at bounding box center [440, 224] width 345 height 13
click at [461, 218] on h3 "How do I find the latest Pacific component in [GEOGRAPHIC_DATA]?" at bounding box center [440, 224] width 345 height 13
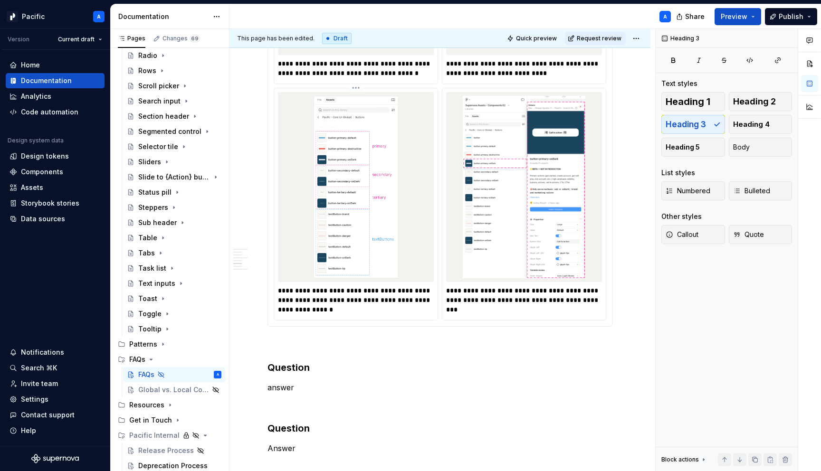
scroll to position [923, 0]
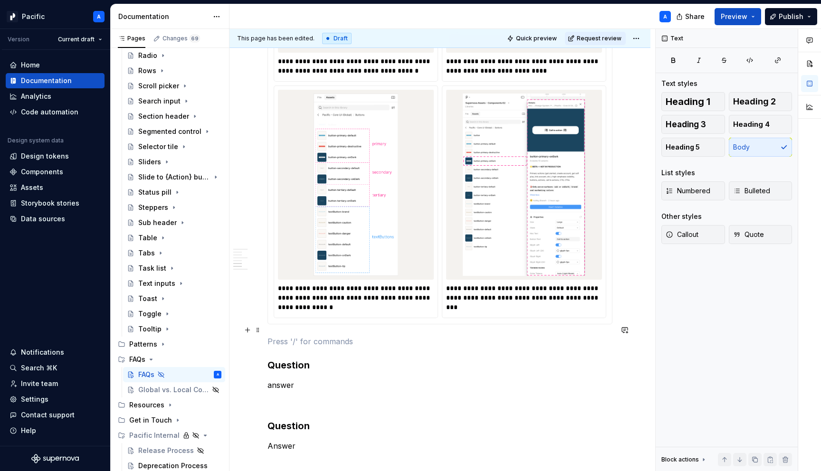
click at [285, 336] on p at bounding box center [440, 341] width 345 height 11
type textarea "*"
